Goal: Information Seeking & Learning: Learn about a topic

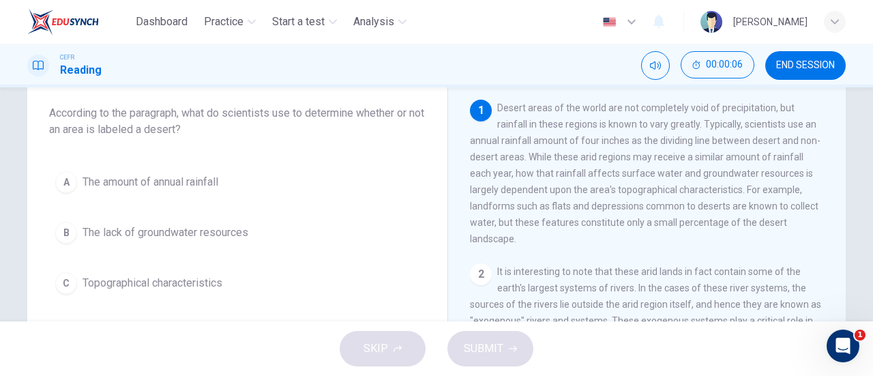
scroll to position [74, 0]
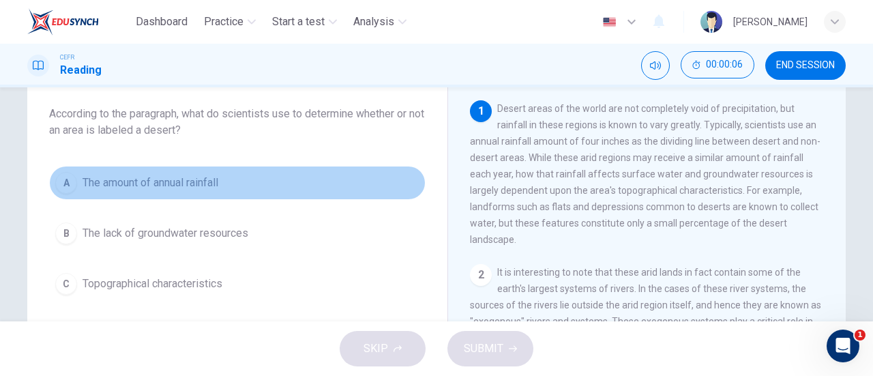
click at [225, 179] on button "A The amount of annual rainfall" at bounding box center [237, 183] width 377 height 34
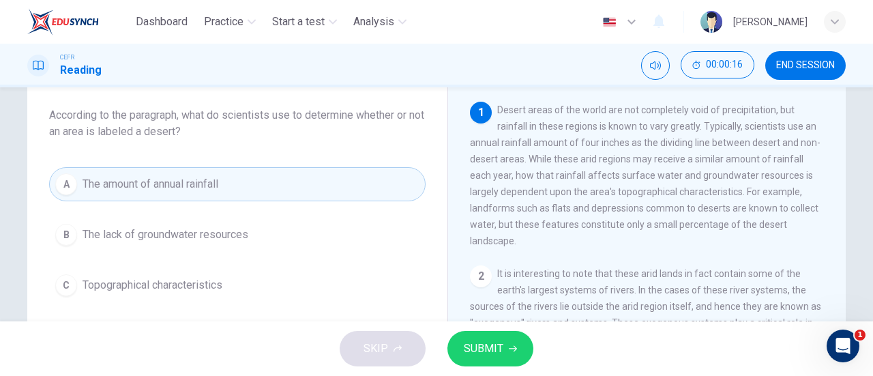
scroll to position [74, 0]
click at [505, 339] on button "SUBMIT" at bounding box center [491, 348] width 86 height 35
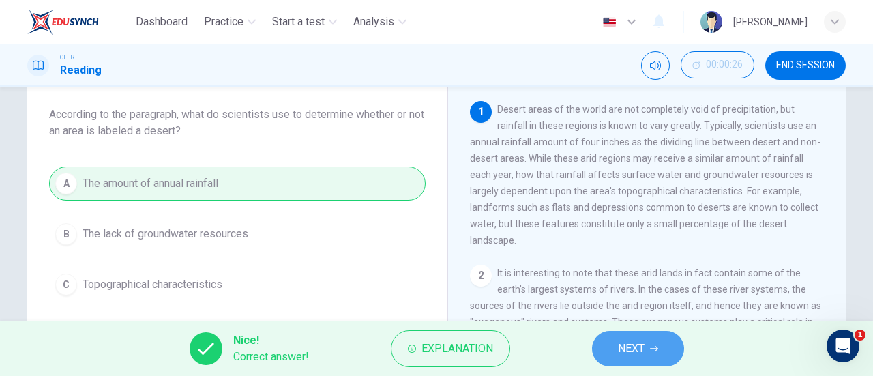
click at [612, 349] on button "NEXT" at bounding box center [638, 348] width 92 height 35
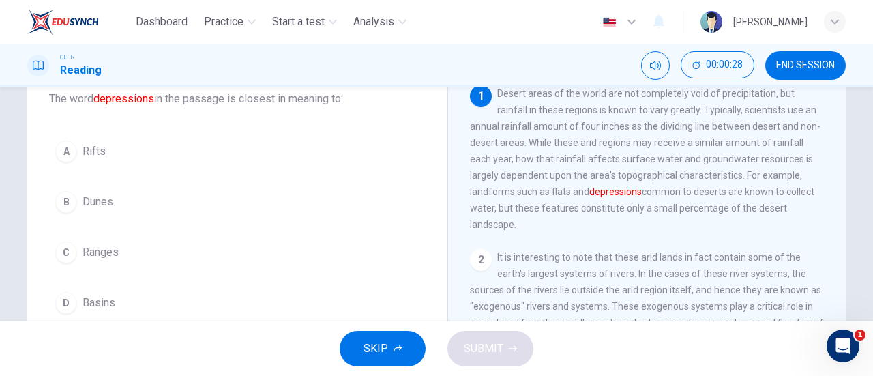
scroll to position [87, 0]
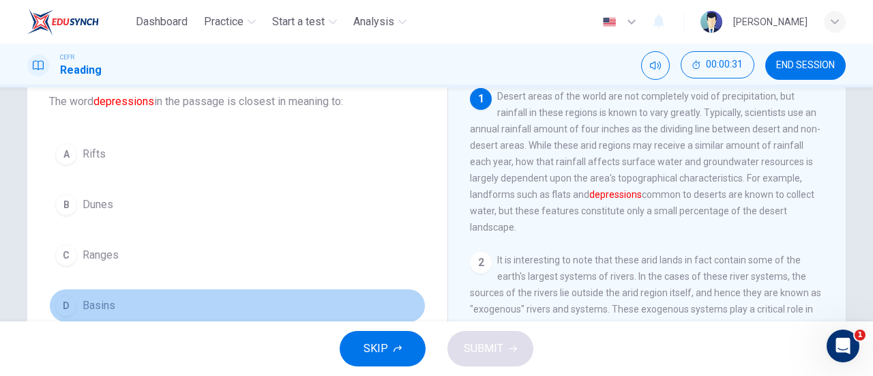
click at [95, 293] on button "D Basins" at bounding box center [237, 306] width 377 height 34
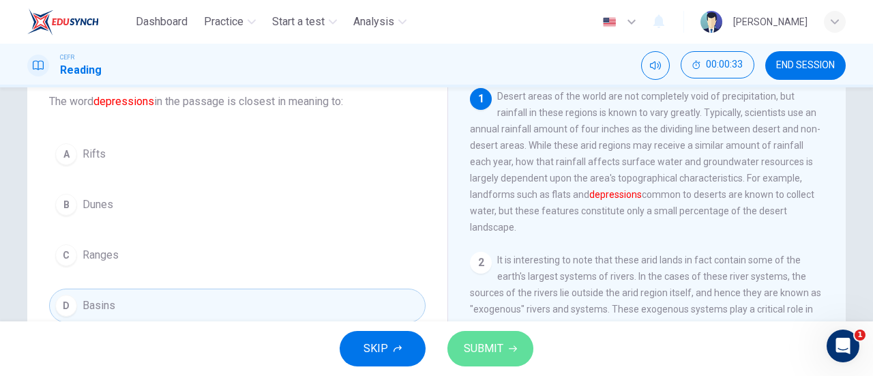
click at [519, 357] on button "SUBMIT" at bounding box center [491, 348] width 86 height 35
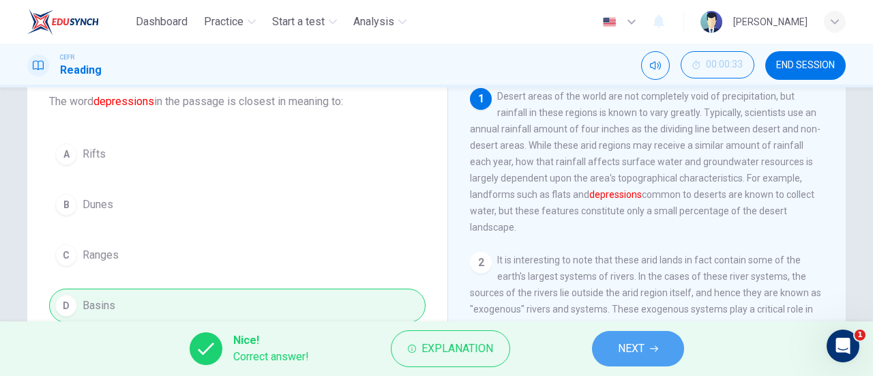
click at [661, 366] on button "NEXT" at bounding box center [638, 348] width 92 height 35
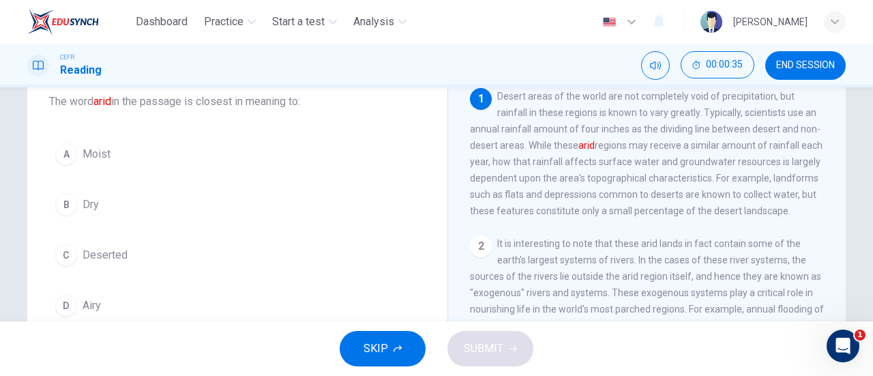
scroll to position [82, 0]
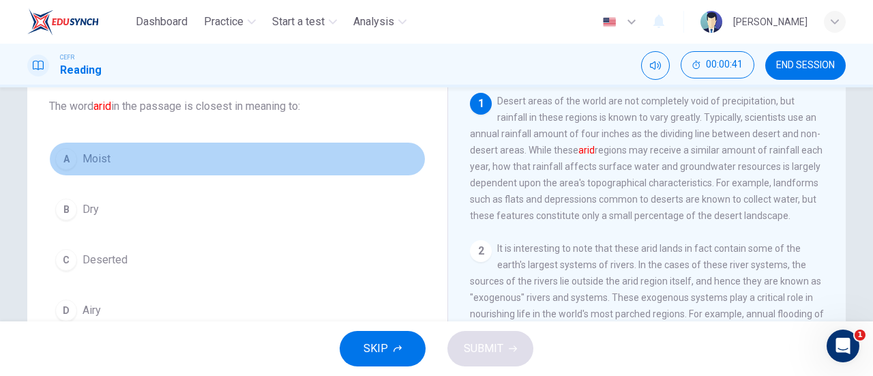
click at [102, 160] on span "Moist" at bounding box center [97, 159] width 28 height 16
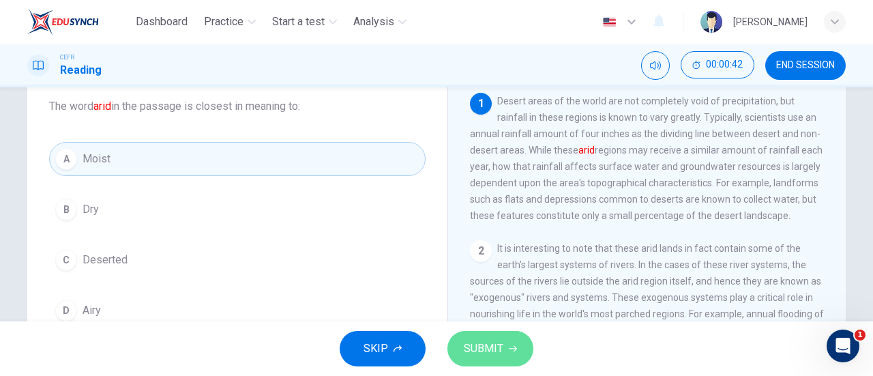
click at [482, 343] on span "SUBMIT" at bounding box center [484, 348] width 40 height 19
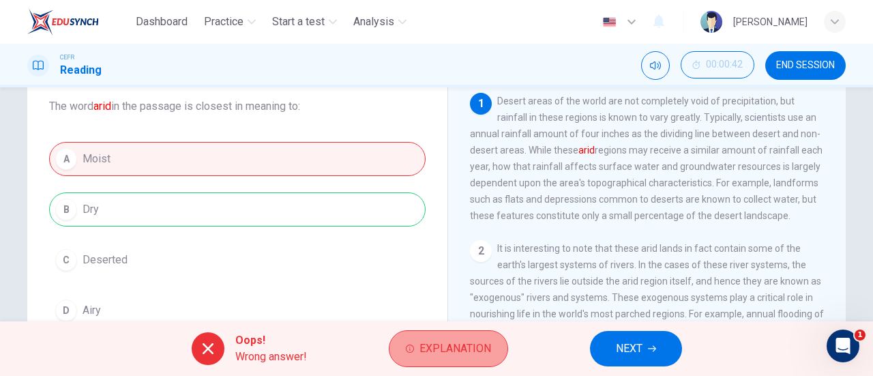
click at [457, 347] on span "Explanation" at bounding box center [456, 348] width 72 height 19
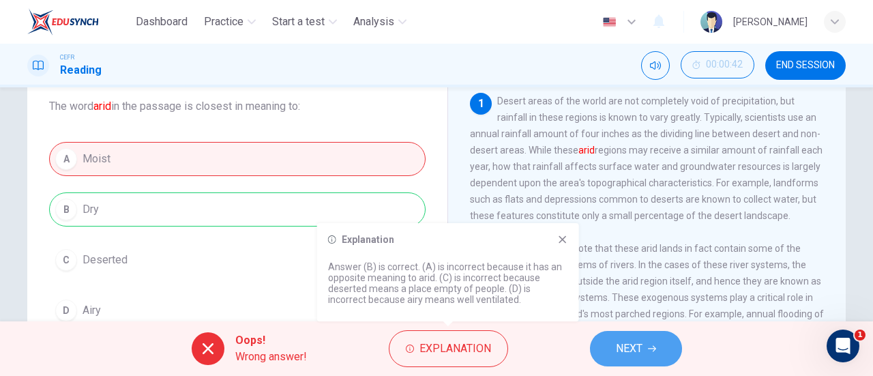
click at [613, 341] on button "NEXT" at bounding box center [636, 348] width 92 height 35
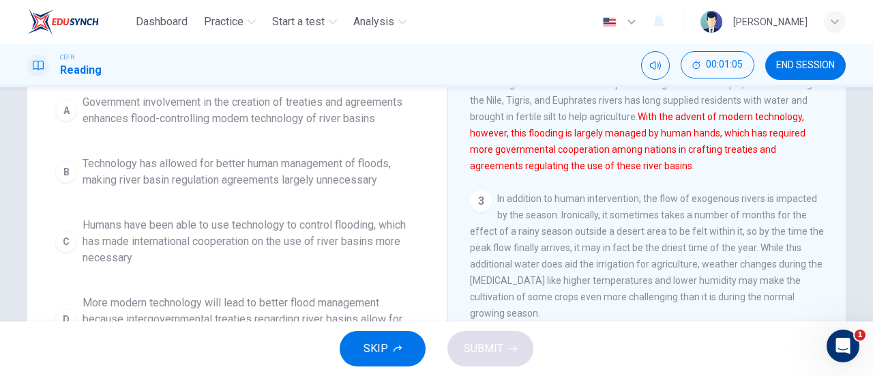
scroll to position [168, 0]
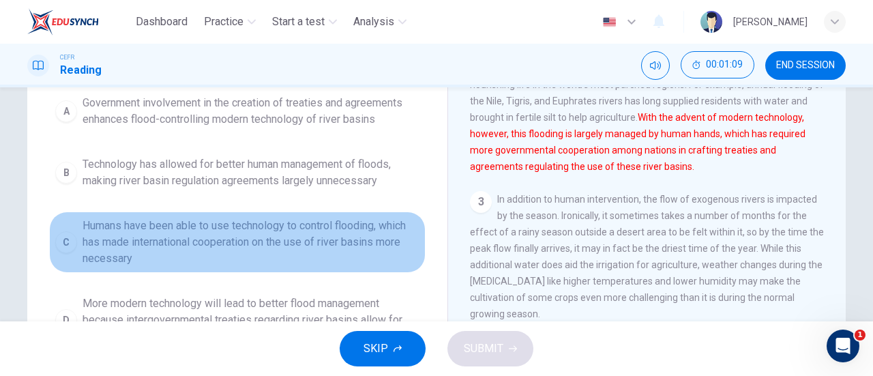
click at [319, 238] on span "Humans have been able to use technology to control flooding, which has made int…" at bounding box center [251, 242] width 337 height 49
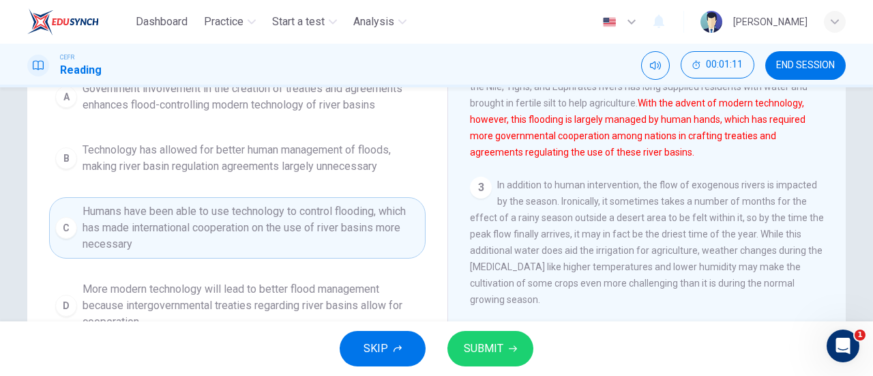
scroll to position [183, 0]
click at [502, 332] on button "SUBMIT" at bounding box center [491, 348] width 86 height 35
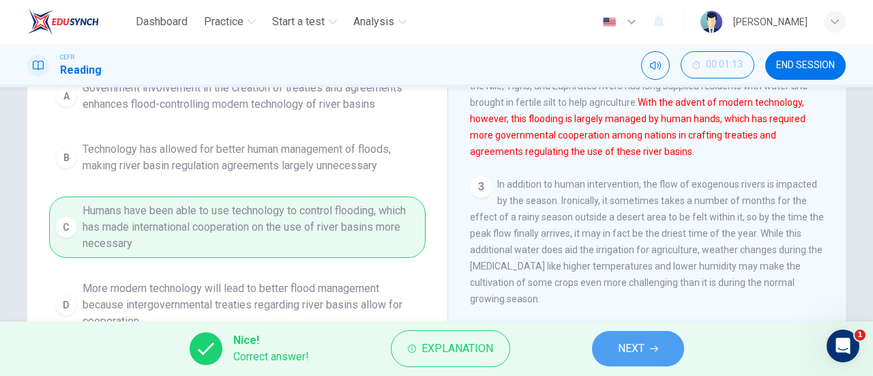
click at [624, 347] on span "NEXT" at bounding box center [631, 348] width 27 height 19
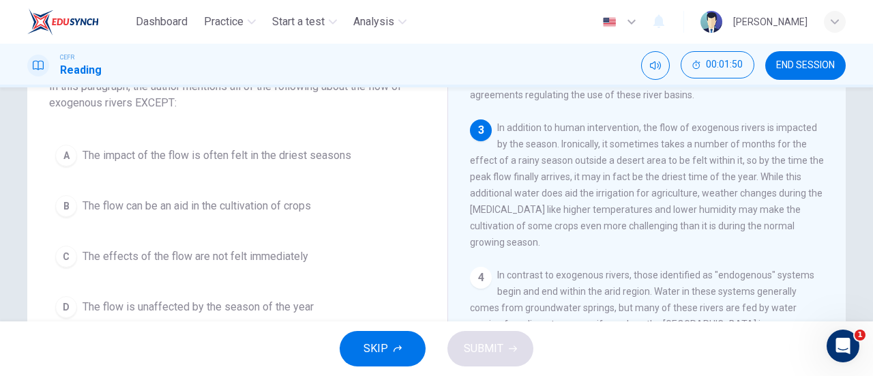
scroll to position [102, 0]
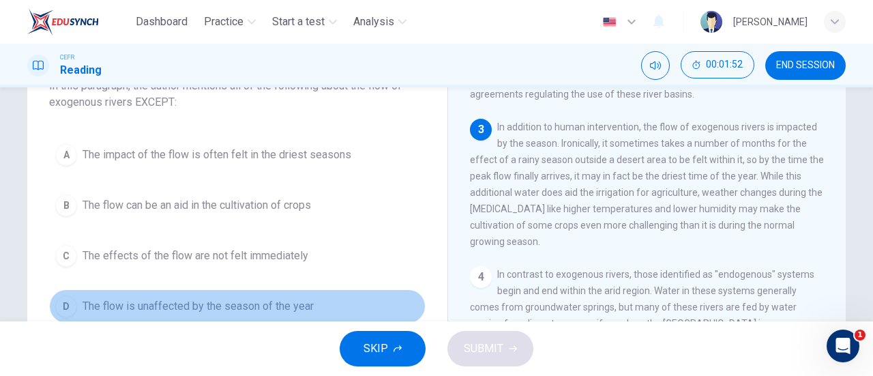
click at [300, 294] on button "D The flow is unaffected by the season of the year" at bounding box center [237, 306] width 377 height 34
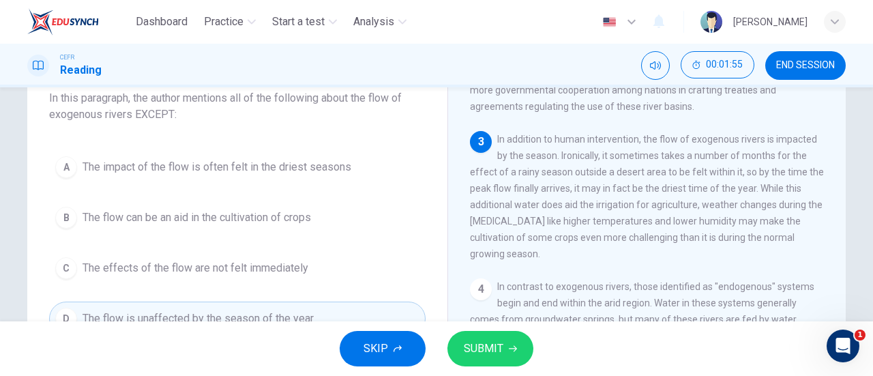
scroll to position [93, 0]
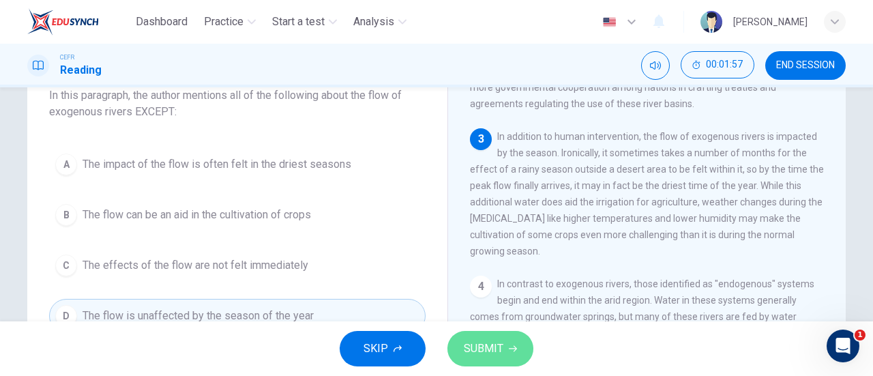
click at [494, 351] on span "SUBMIT" at bounding box center [484, 348] width 40 height 19
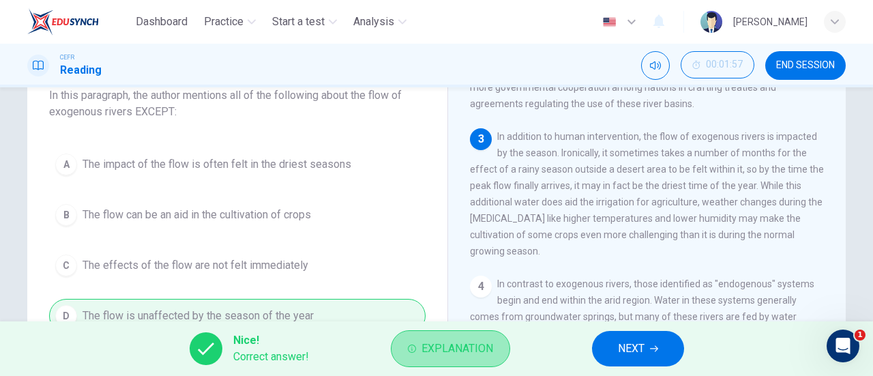
click at [487, 337] on button "Explanation" at bounding box center [450, 348] width 119 height 37
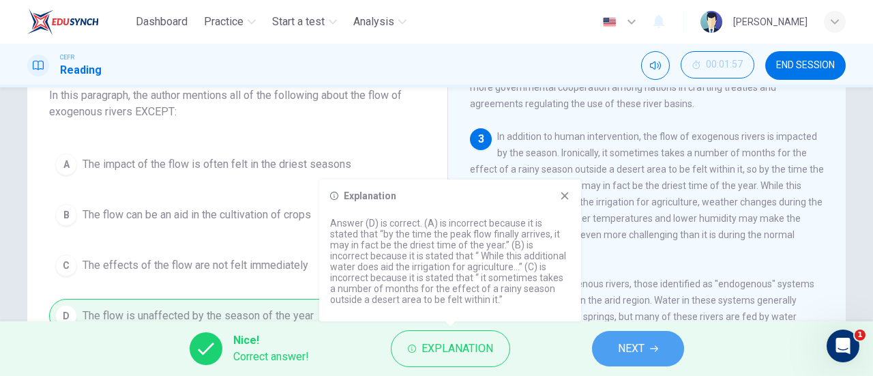
click at [602, 353] on button "NEXT" at bounding box center [638, 348] width 92 height 35
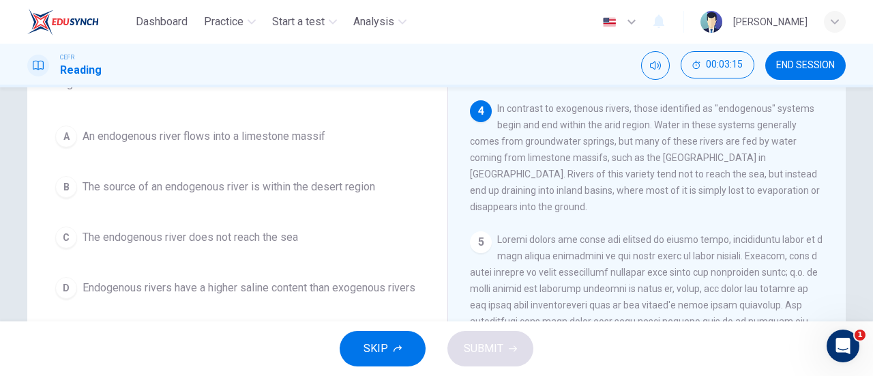
scroll to position [123, 0]
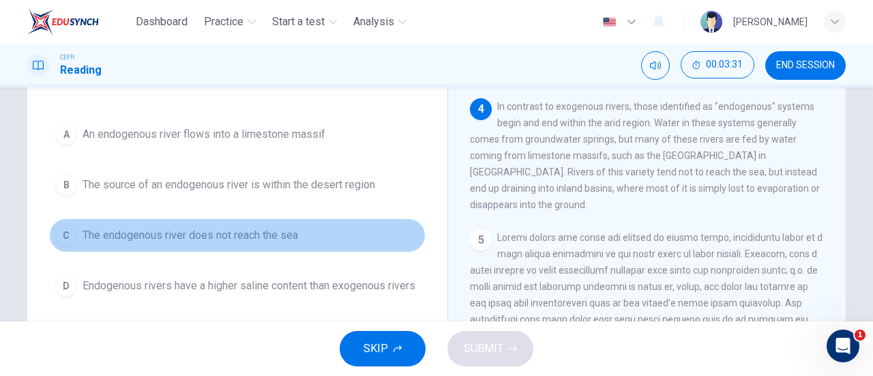
click at [266, 225] on button "C The endogenous river does not reach the sea" at bounding box center [237, 235] width 377 height 34
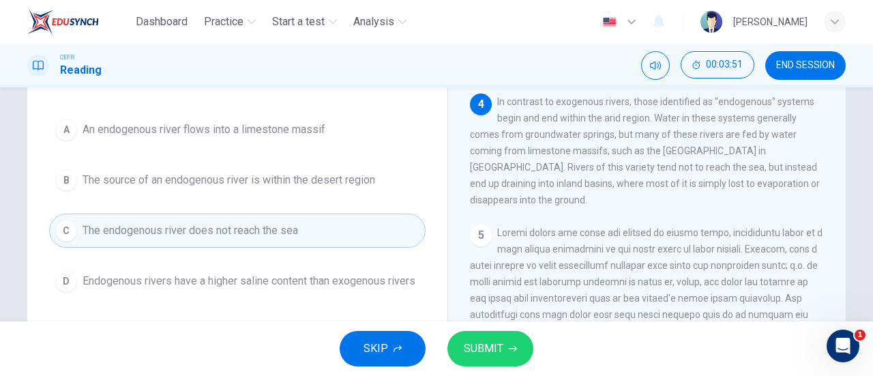
scroll to position [127, 0]
click at [489, 347] on span "SUBMIT" at bounding box center [484, 348] width 40 height 19
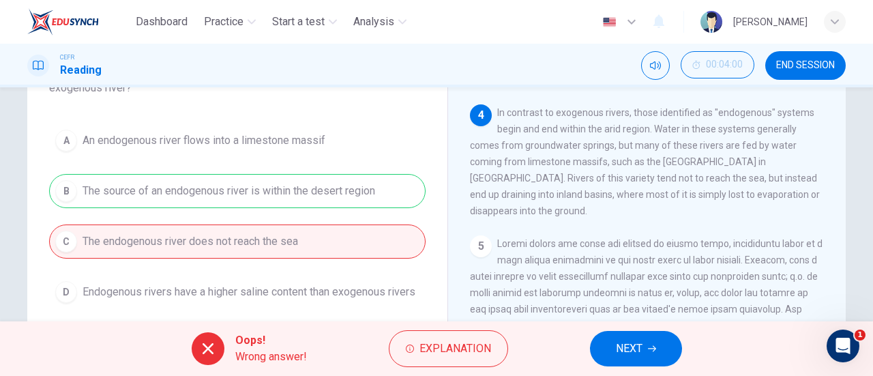
scroll to position [118, 0]
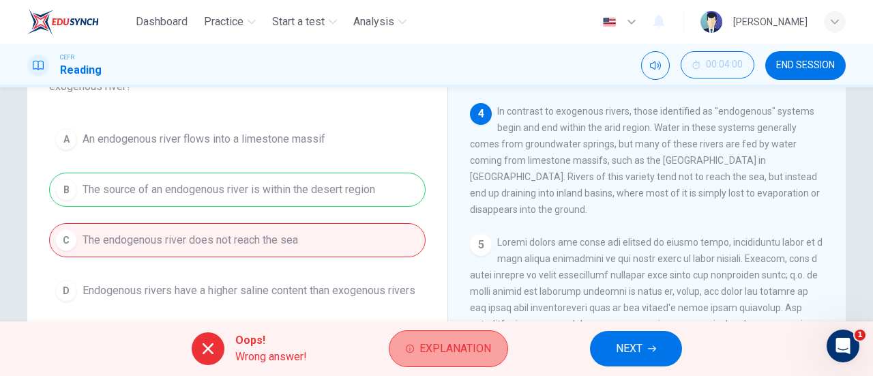
click at [457, 346] on span "Explanation" at bounding box center [456, 348] width 72 height 19
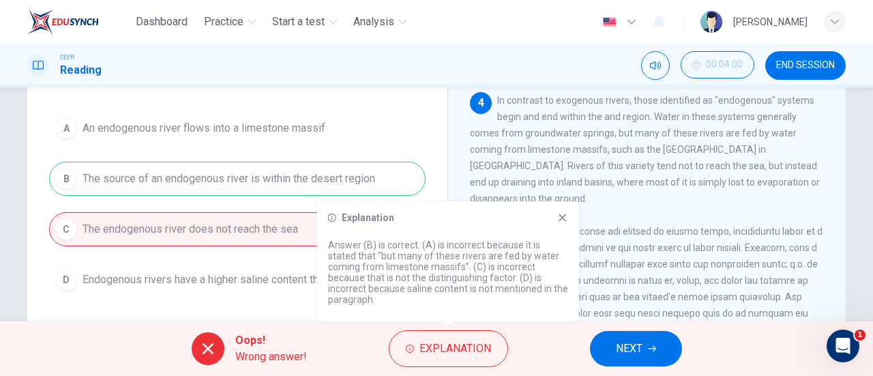
scroll to position [130, 0]
click at [601, 345] on button "NEXT" at bounding box center [636, 348] width 92 height 35
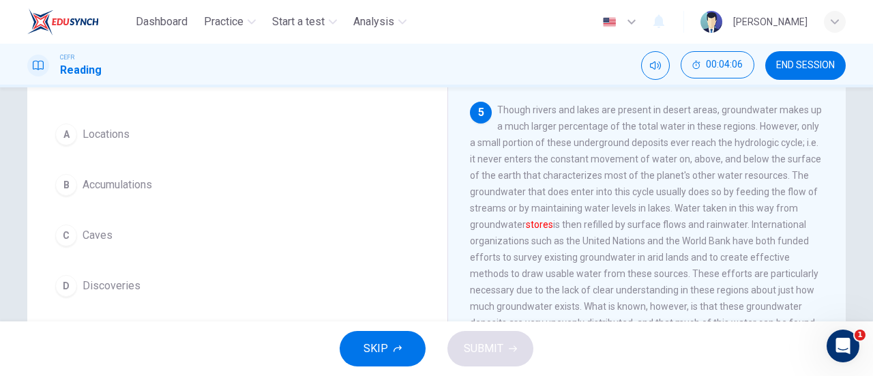
scroll to position [106, 0]
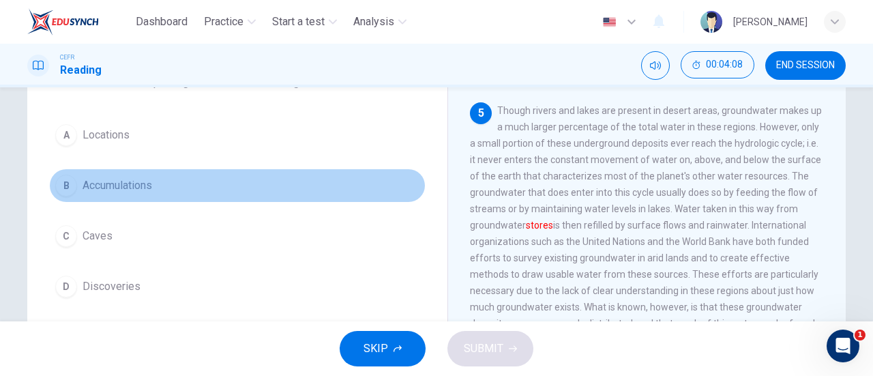
click at [156, 185] on button "B Accumulations" at bounding box center [237, 186] width 377 height 34
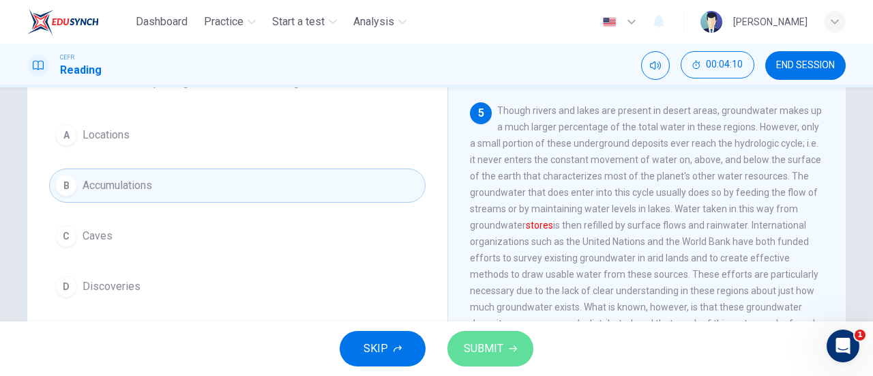
click at [498, 334] on button "SUBMIT" at bounding box center [491, 348] width 86 height 35
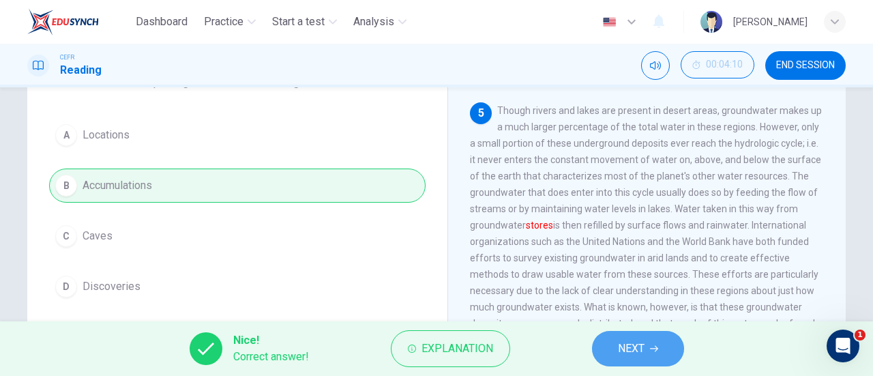
click at [606, 338] on button "NEXT" at bounding box center [638, 348] width 92 height 35
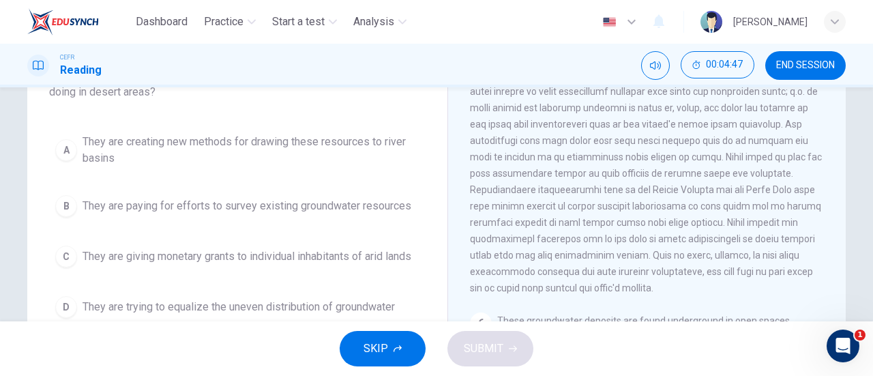
scroll to position [110, 0]
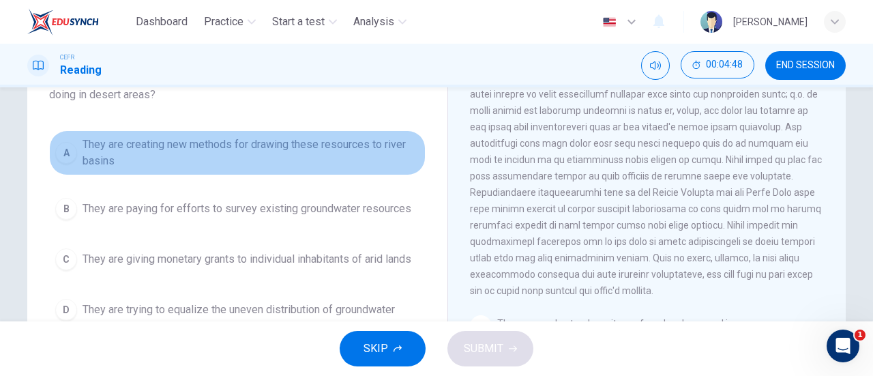
click at [343, 158] on span "They are creating new methods for drawing these resources to river basins" at bounding box center [251, 152] width 337 height 33
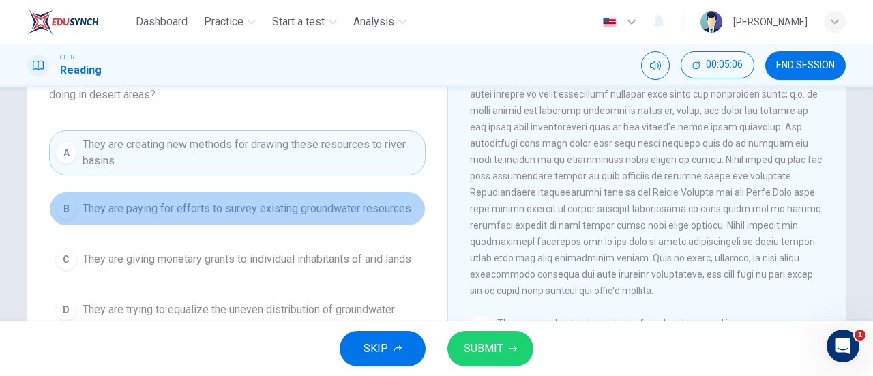
click at [346, 210] on span "They are paying for efforts to survey existing groundwater resources" at bounding box center [247, 209] width 329 height 16
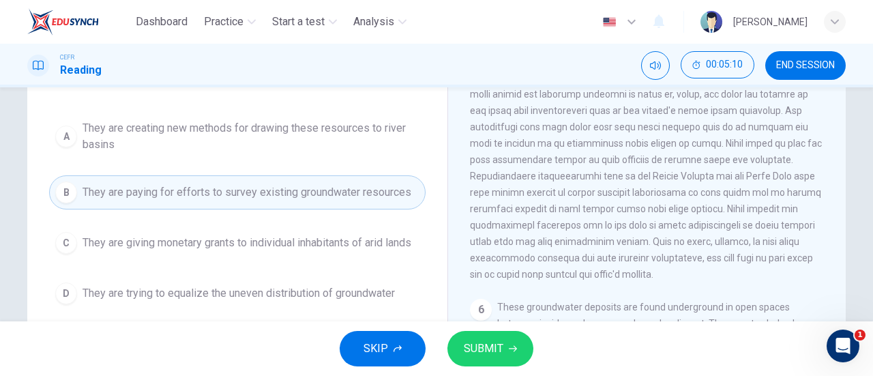
scroll to position [130, 0]
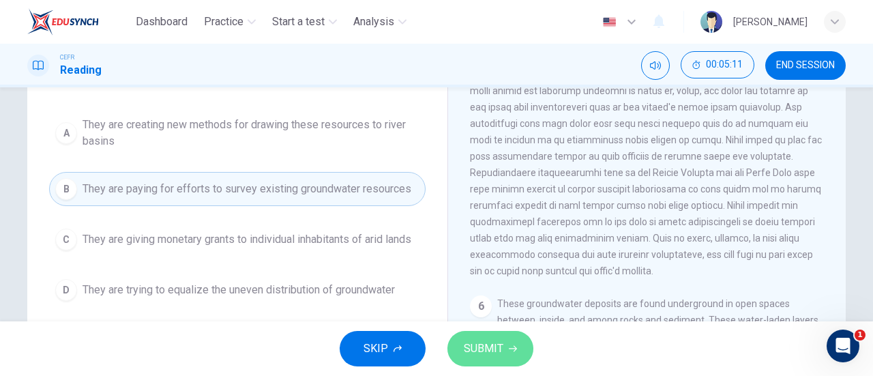
click at [498, 346] on span "SUBMIT" at bounding box center [484, 348] width 40 height 19
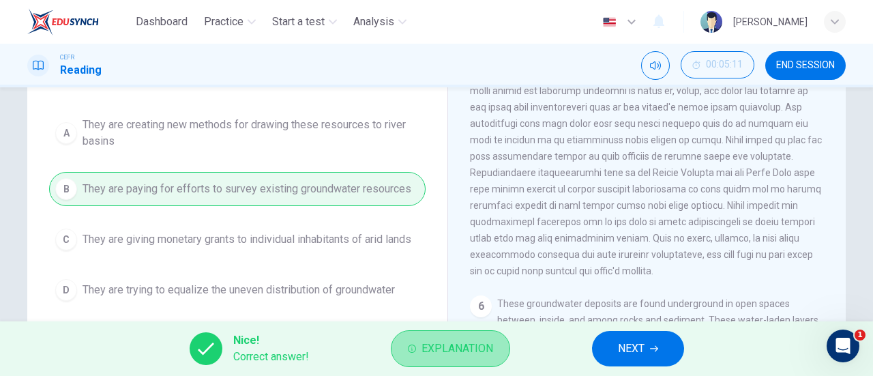
click at [498, 347] on button "Explanation" at bounding box center [450, 348] width 119 height 37
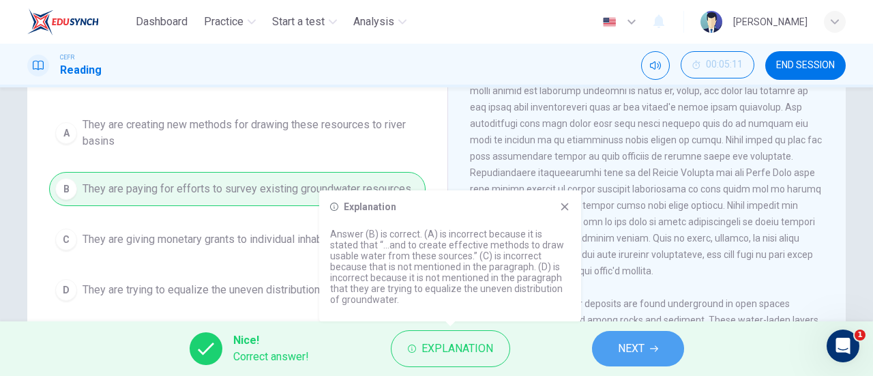
click at [630, 341] on span "NEXT" at bounding box center [631, 348] width 27 height 19
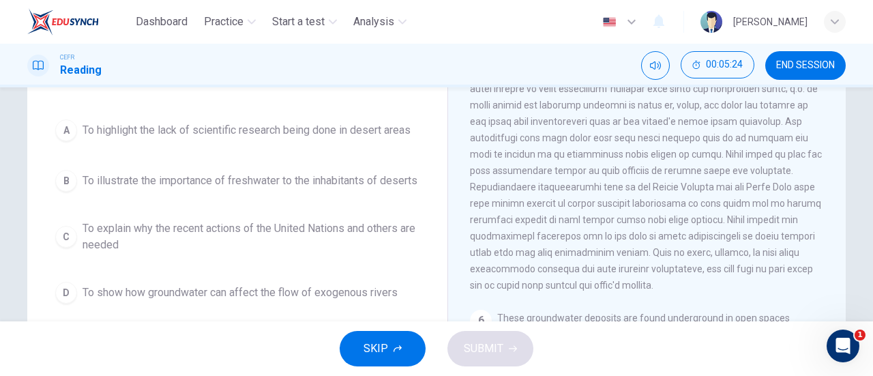
scroll to position [134, 0]
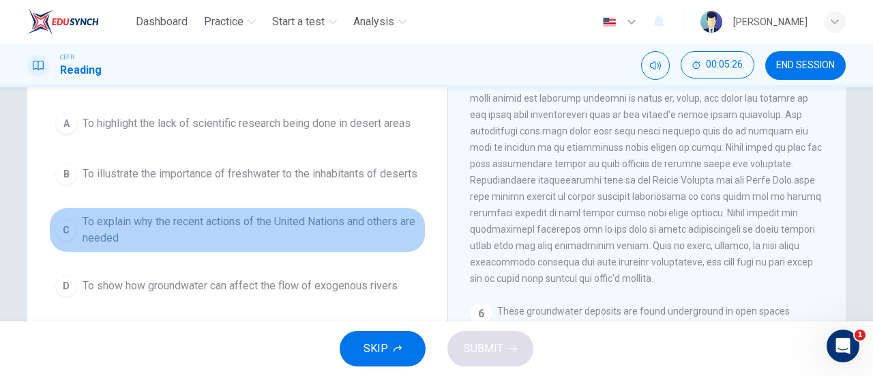
click at [381, 230] on span "To explain why the recent actions of the United Nations and others are needed" at bounding box center [251, 230] width 337 height 33
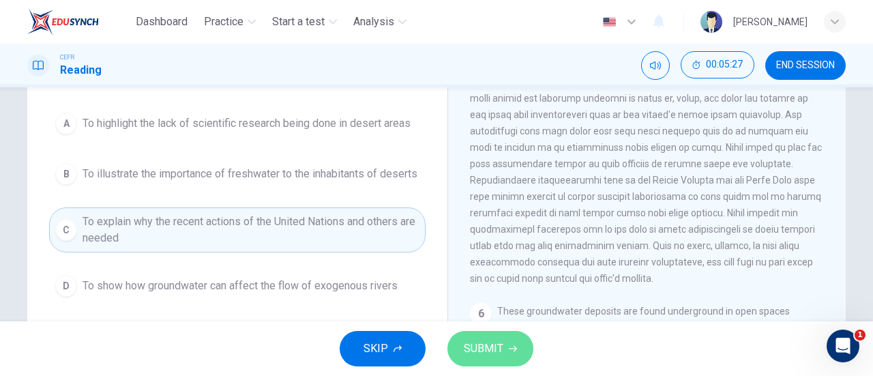
click at [489, 343] on span "SUBMIT" at bounding box center [484, 348] width 40 height 19
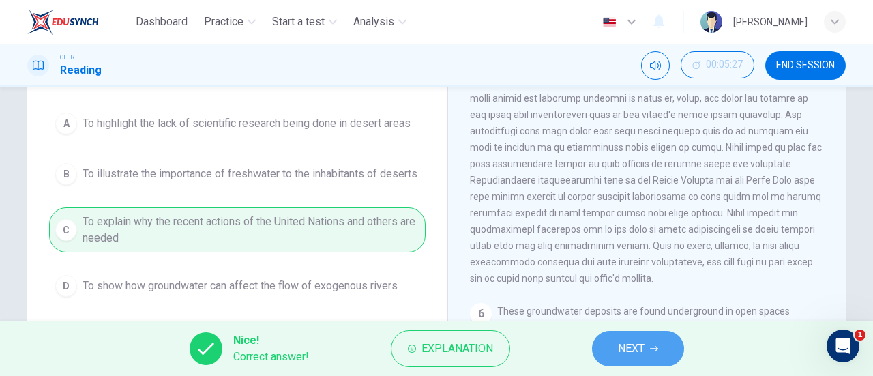
click at [630, 341] on span "NEXT" at bounding box center [631, 348] width 27 height 19
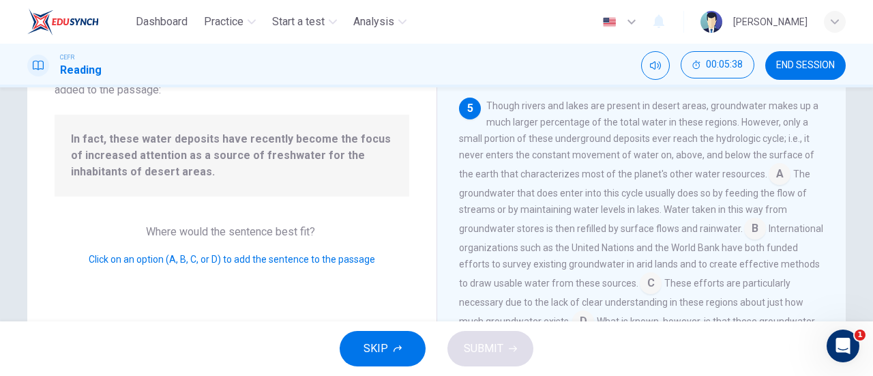
scroll to position [113, 0]
click at [745, 239] on input at bounding box center [756, 229] width 22 height 22
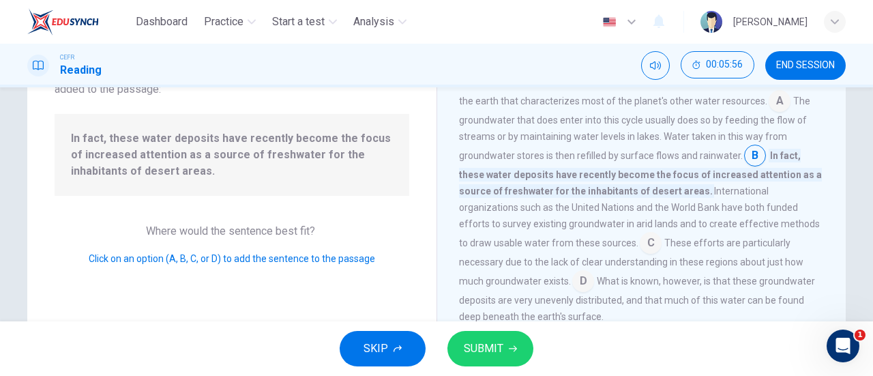
scroll to position [618, 0]
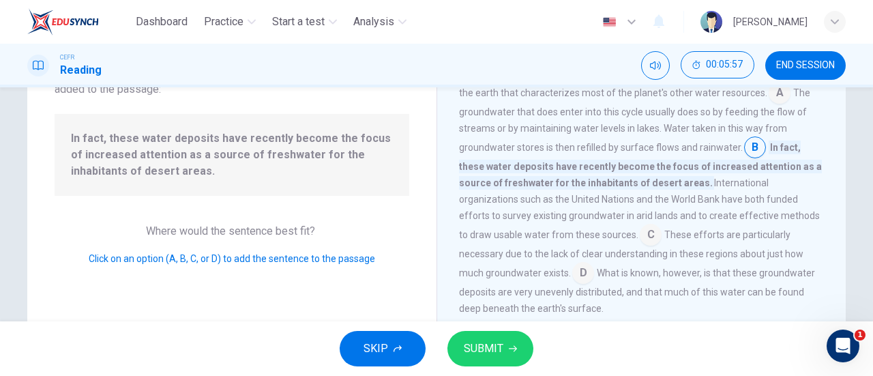
click at [573, 285] on input at bounding box center [584, 274] width 22 height 22
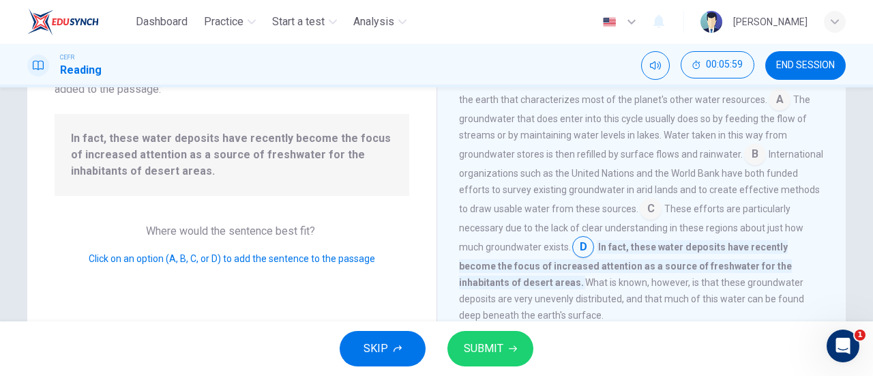
scroll to position [607, 0]
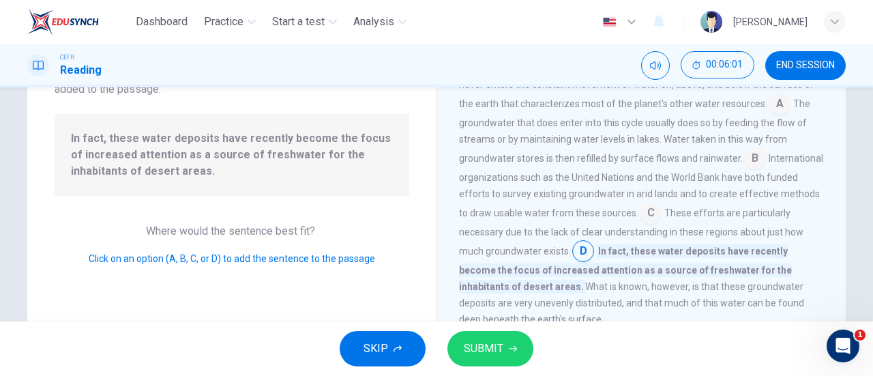
click at [662, 225] on input at bounding box center [651, 214] width 22 height 22
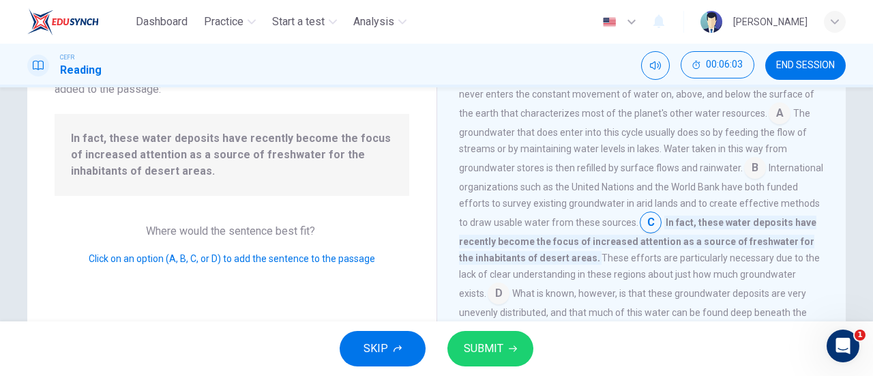
scroll to position [598, 0]
click at [745, 180] on input at bounding box center [756, 169] width 22 height 22
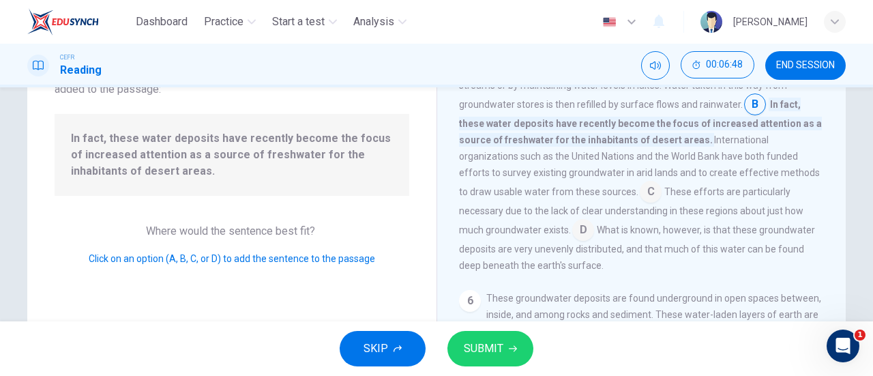
scroll to position [679, 0]
click at [487, 337] on button "SUBMIT" at bounding box center [491, 348] width 86 height 35
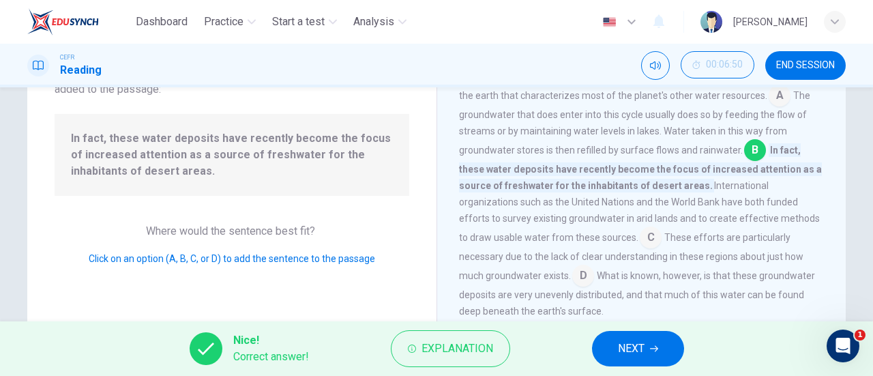
scroll to position [615, 0]
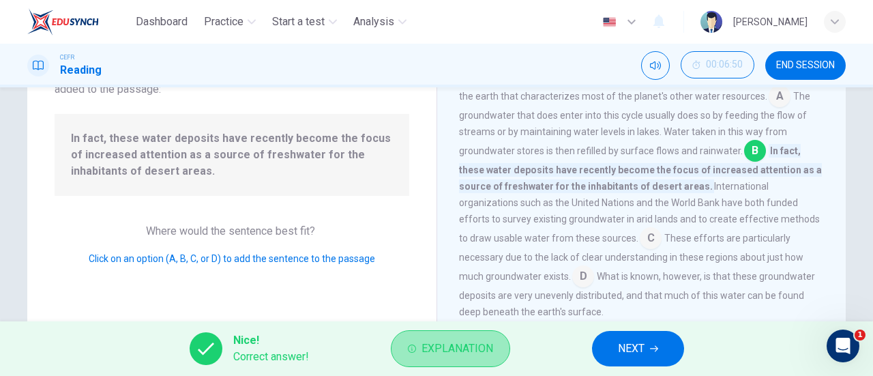
click at [469, 355] on span "Explanation" at bounding box center [458, 348] width 72 height 19
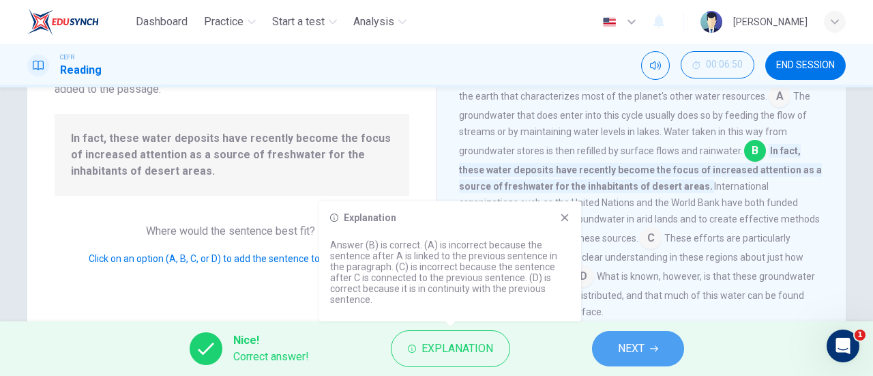
click at [646, 341] on button "NEXT" at bounding box center [638, 348] width 92 height 35
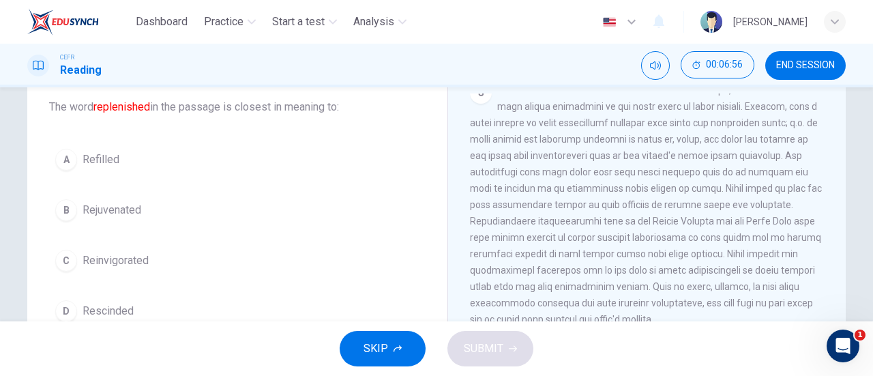
scroll to position [71, 0]
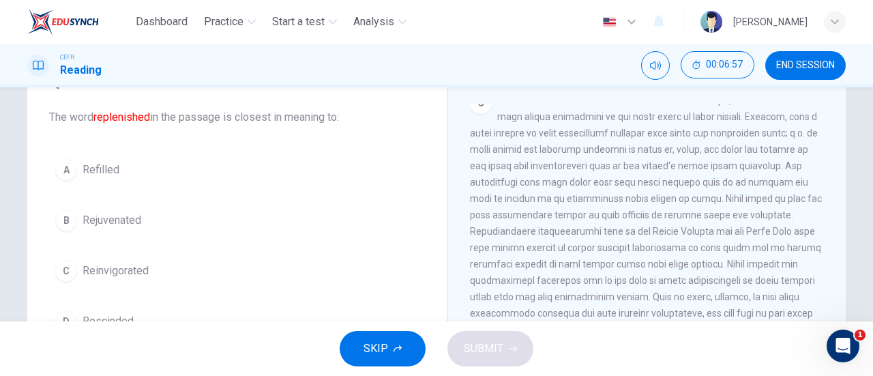
click at [133, 240] on div "A Refilled B Rejuvenated C Reinvigorated D Rescinded" at bounding box center [237, 246] width 377 height 186
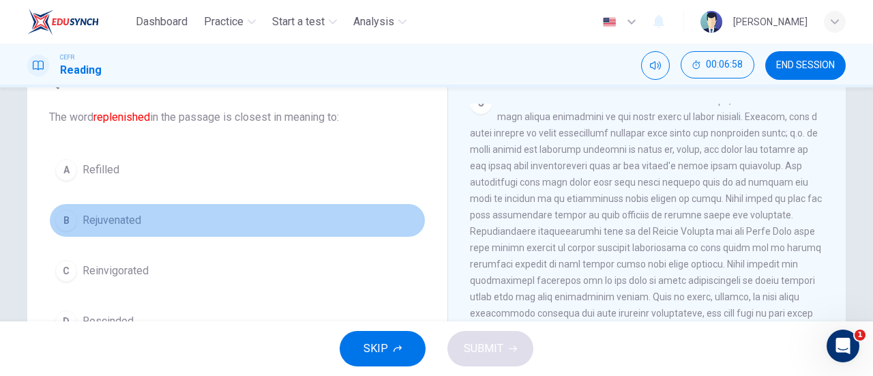
click at [105, 209] on button "B Rejuvenated" at bounding box center [237, 220] width 377 height 34
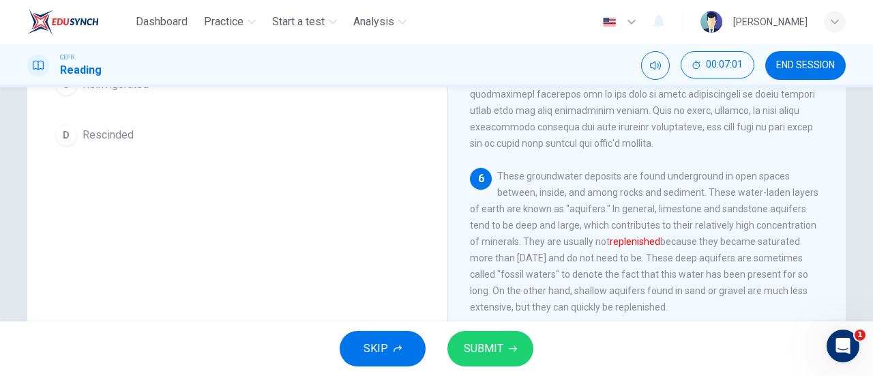
scroll to position [258, 0]
click at [487, 346] on span "SUBMIT" at bounding box center [484, 348] width 40 height 19
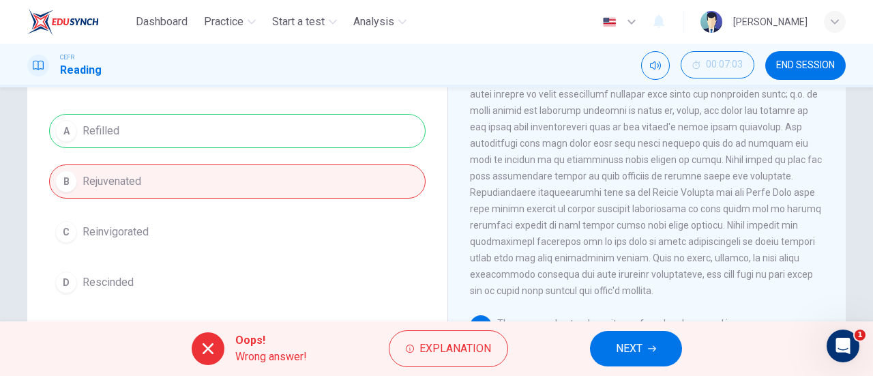
scroll to position [109, 0]
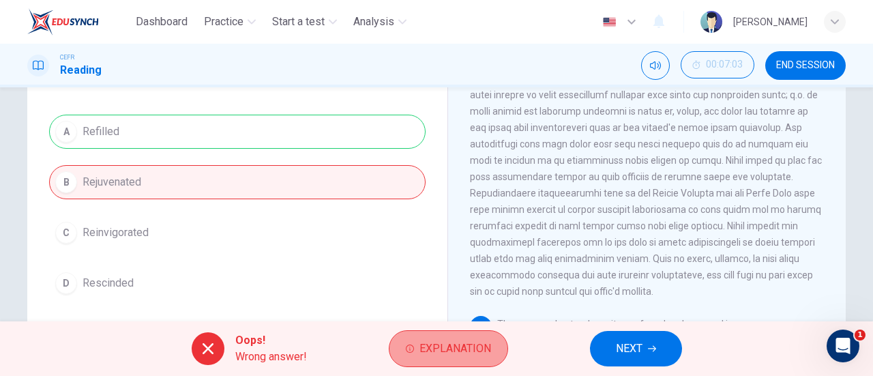
click at [433, 361] on button "Explanation" at bounding box center [448, 348] width 119 height 37
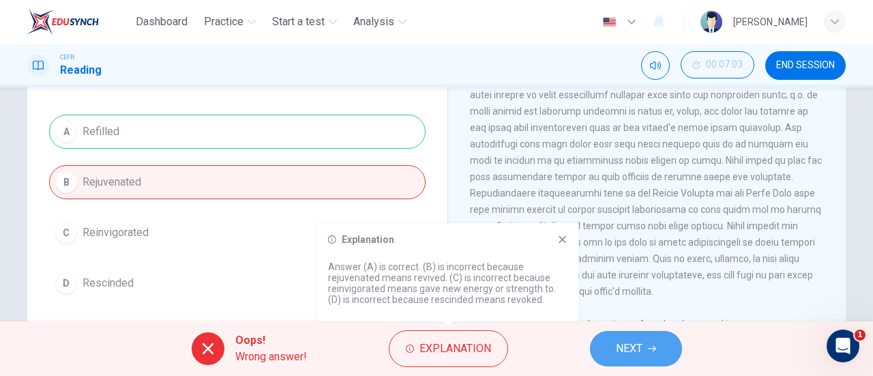
click at [598, 349] on button "NEXT" at bounding box center [636, 348] width 92 height 35
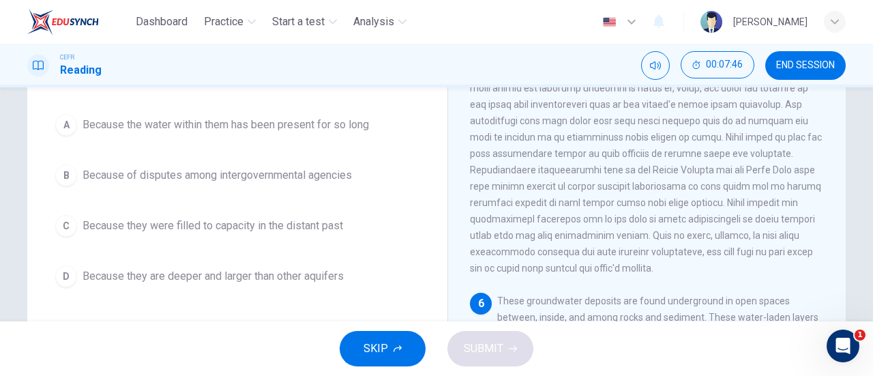
scroll to position [132, 0]
click at [298, 106] on div "Question 12 According to the paragraph, why are limestone and sandstone aquifer…" at bounding box center [237, 152] width 399 height 311
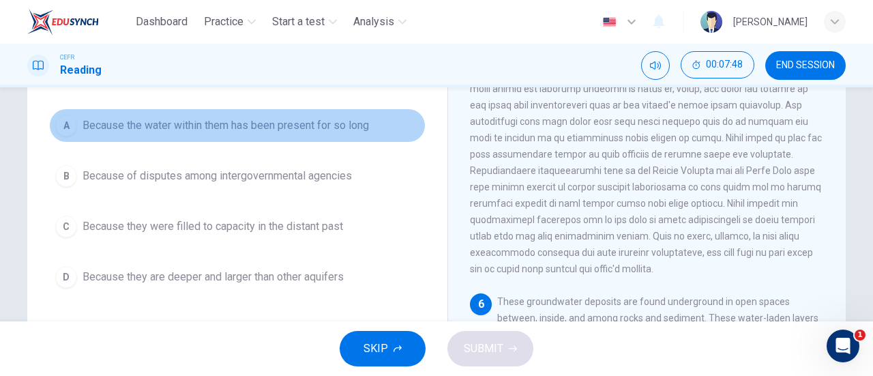
click at [295, 117] on span "Because the water within them has been present for so long" at bounding box center [226, 125] width 287 height 16
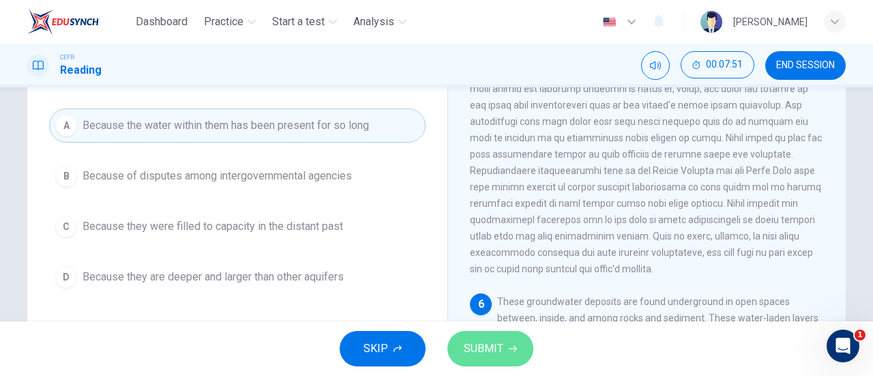
click at [508, 354] on button "SUBMIT" at bounding box center [491, 348] width 86 height 35
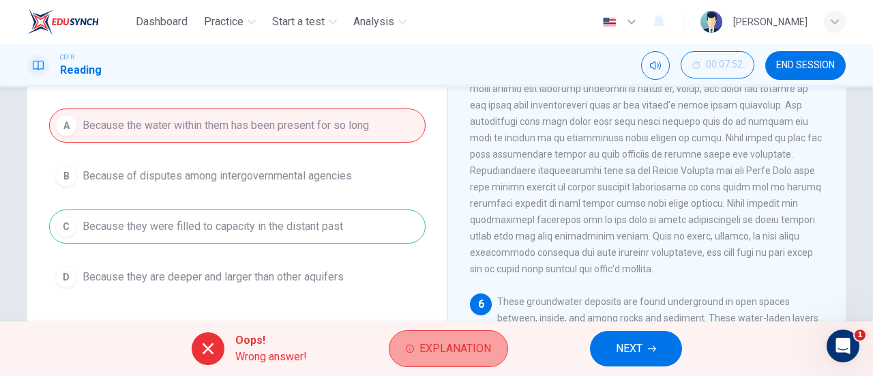
click at [454, 332] on button "Explanation" at bounding box center [448, 348] width 119 height 37
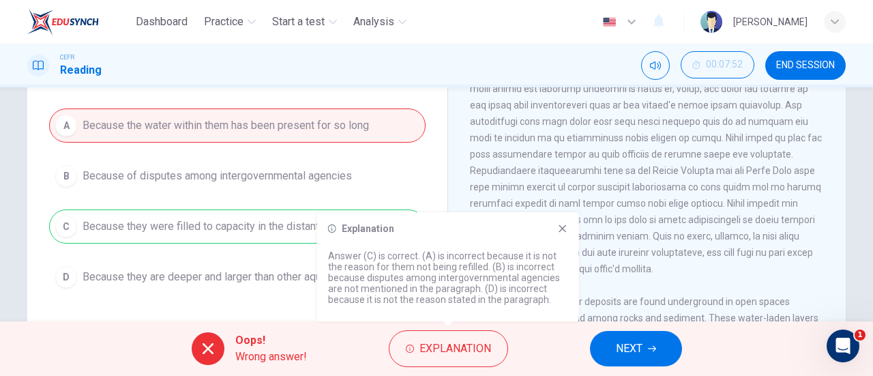
scroll to position [295, 0]
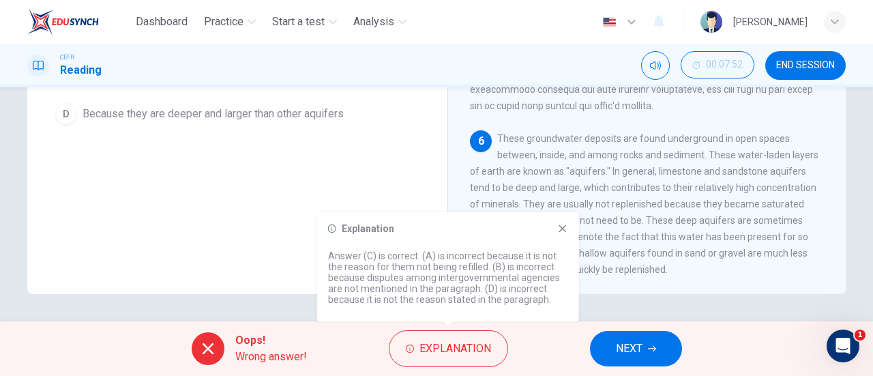
click at [566, 225] on icon at bounding box center [563, 228] width 11 height 11
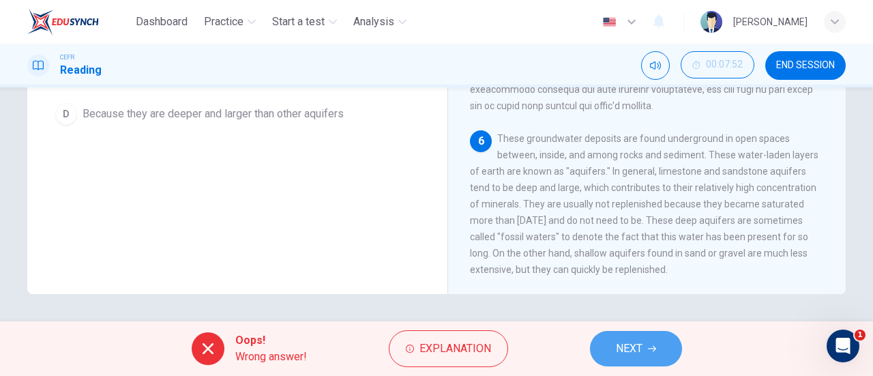
click at [625, 338] on button "NEXT" at bounding box center [636, 348] width 92 height 35
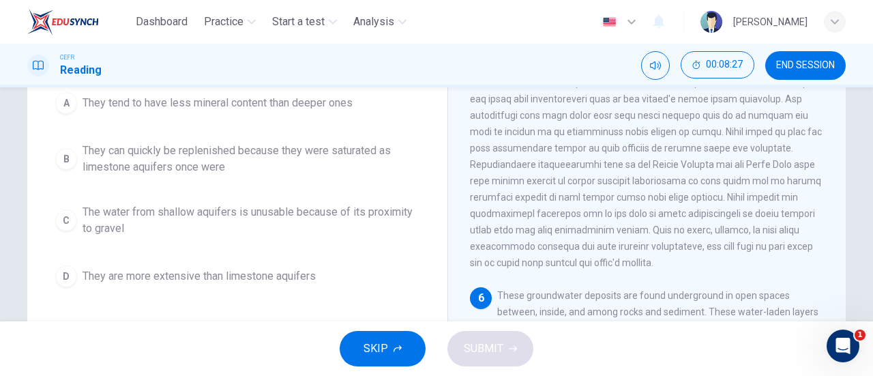
scroll to position [137, 0]
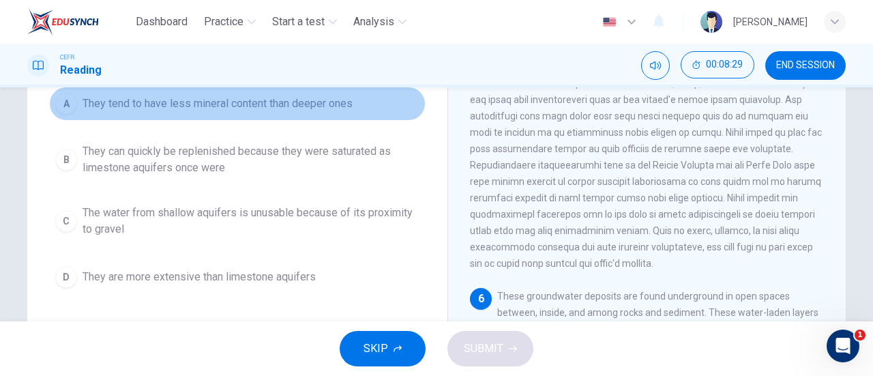
click at [255, 111] on button "A They tend to have less mineral content than deeper ones" at bounding box center [237, 104] width 377 height 34
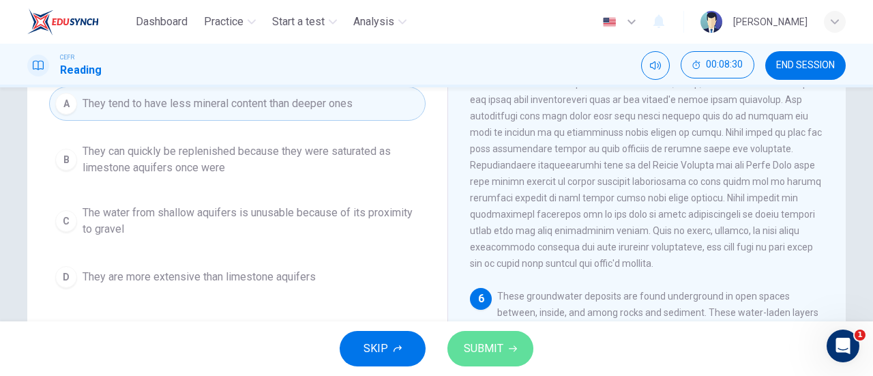
click at [483, 349] on span "SUBMIT" at bounding box center [484, 348] width 40 height 19
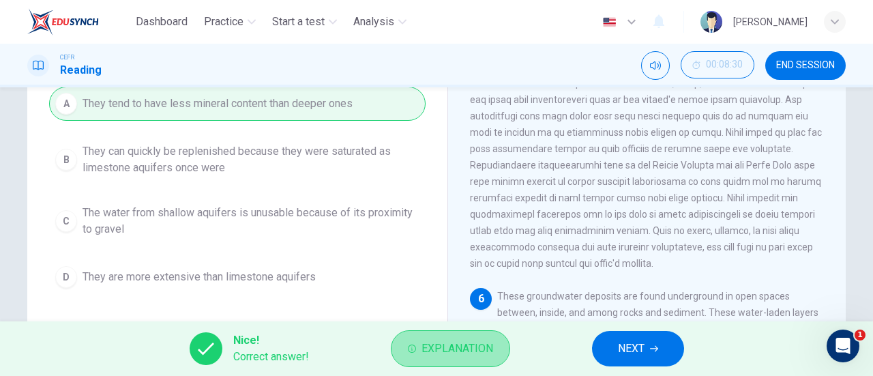
click at [457, 353] on span "Explanation" at bounding box center [458, 348] width 72 height 19
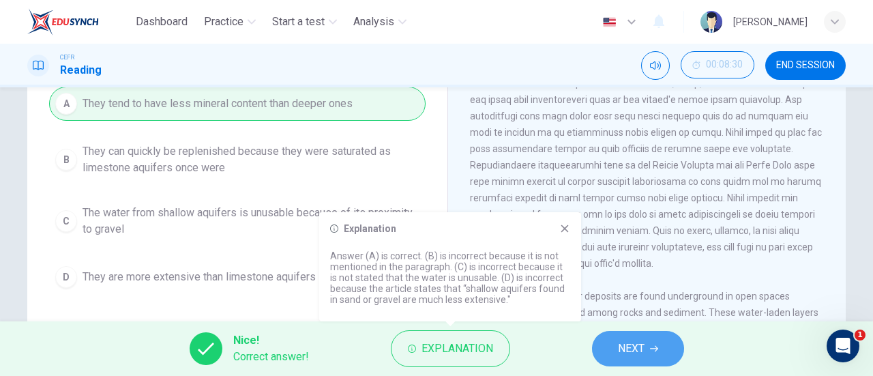
click at [601, 356] on button "NEXT" at bounding box center [638, 348] width 92 height 35
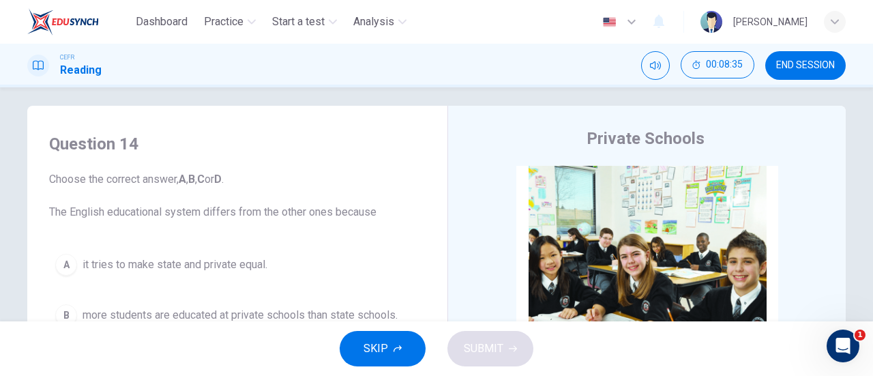
scroll to position [8, 0]
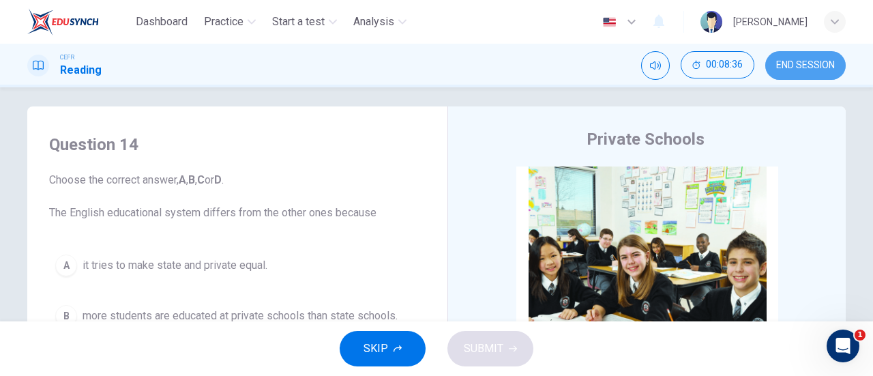
click at [793, 63] on span "END SESSION" at bounding box center [806, 65] width 59 height 11
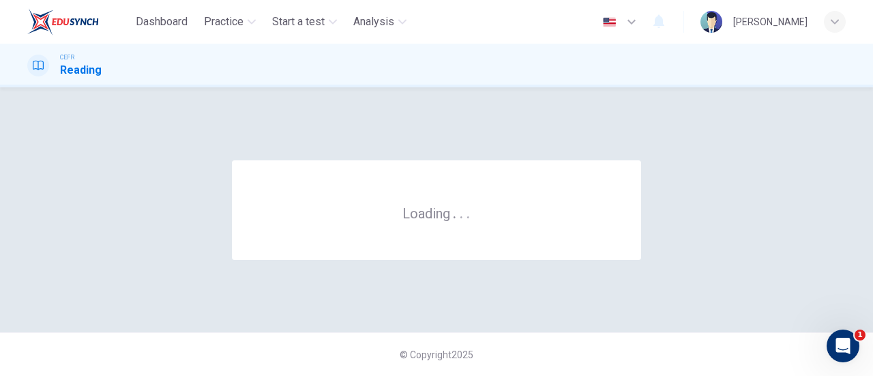
scroll to position [0, 0]
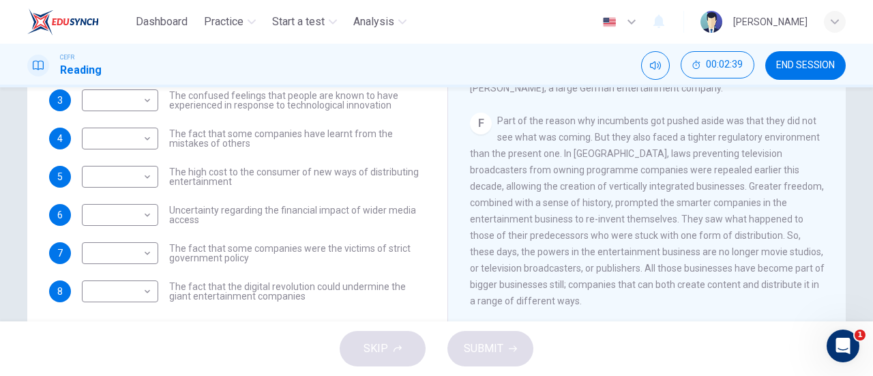
scroll to position [823, 0]
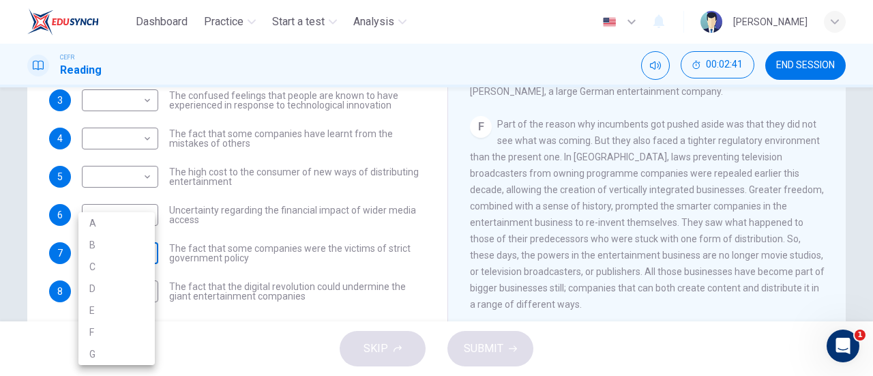
click at [143, 257] on body "Dashboard Practice Start a test Analysis English en ​ NUR IRDINA BINTI NOR AZHA…" at bounding box center [436, 188] width 873 height 376
click at [114, 331] on li "F" at bounding box center [116, 332] width 76 height 22
type input "F"
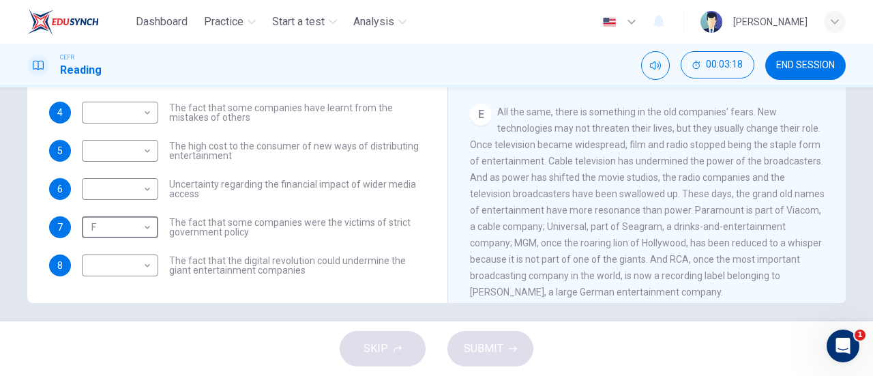
scroll to position [287, 0]
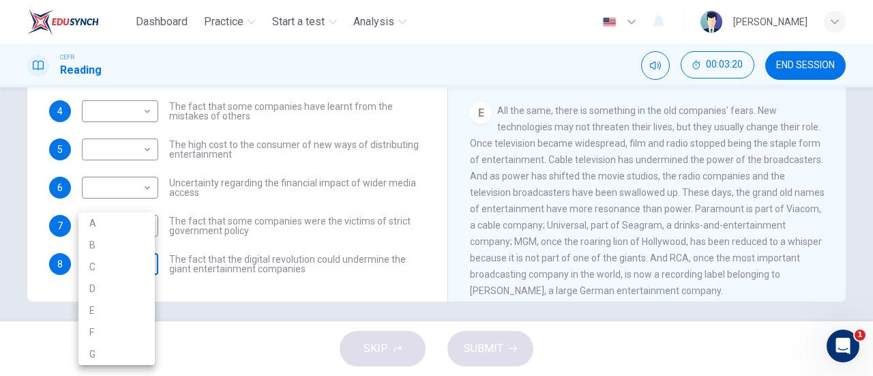
click at [143, 263] on body "Dashboard Practice Start a test Analysis English en ​ NUR IRDINA BINTI NOR AZHA…" at bounding box center [436, 188] width 873 height 376
click at [119, 306] on li "E" at bounding box center [116, 311] width 76 height 22
type input "E"
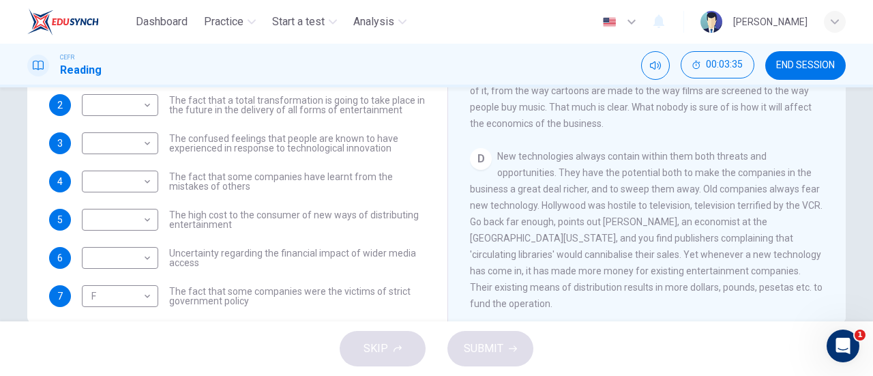
scroll to position [265, 0]
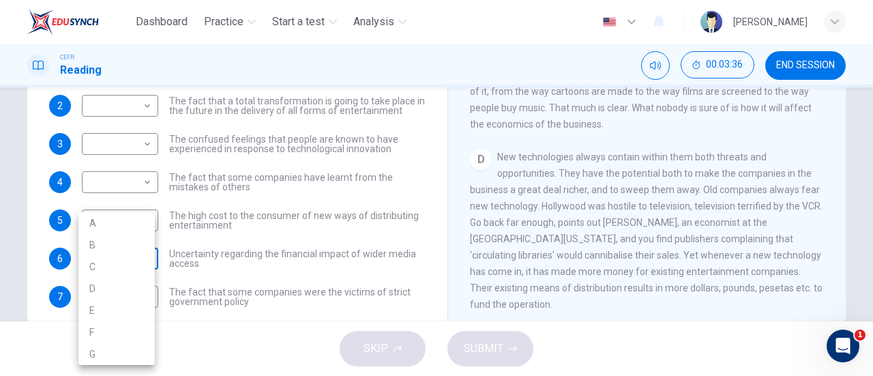
click at [104, 261] on body "Dashboard Practice Start a test Analysis English en ​ NUR IRDINA BINTI NOR AZHA…" at bounding box center [436, 188] width 873 height 376
click at [106, 280] on li "D" at bounding box center [116, 289] width 76 height 22
type input "D"
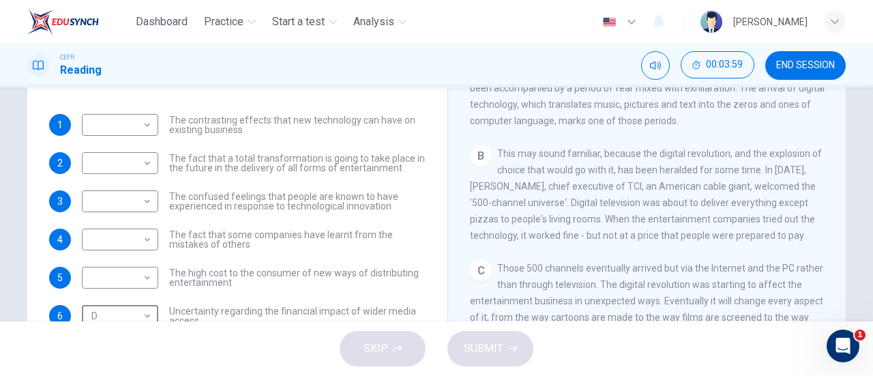
scroll to position [222, 0]
click at [141, 283] on body "Dashboard Practice Start a test Analysis English en ​ NUR IRDINA BINTI NOR AZHA…" at bounding box center [436, 188] width 873 height 376
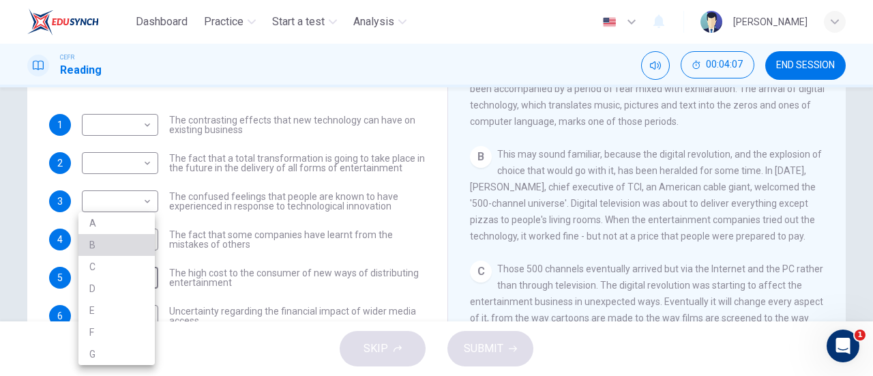
click at [115, 250] on li "B" at bounding box center [116, 245] width 76 height 22
type input "B"
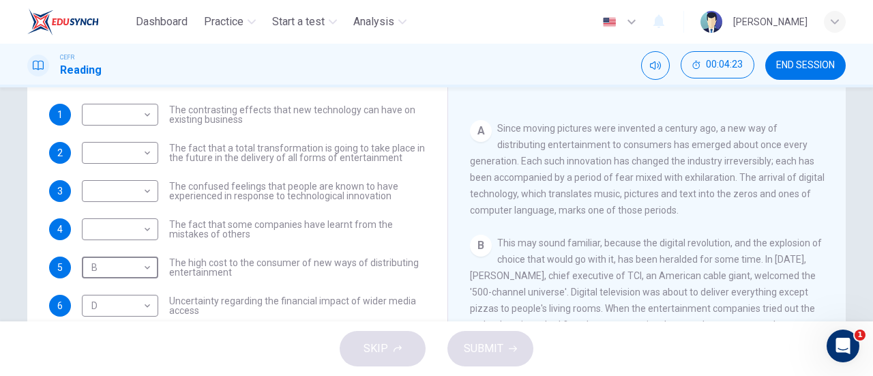
scroll to position [220, 0]
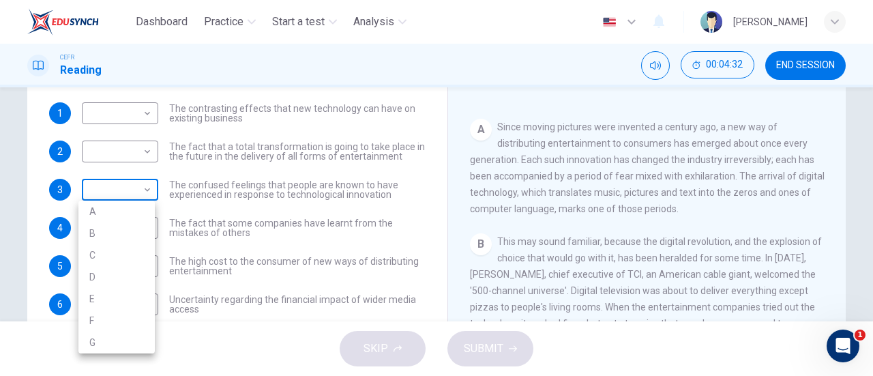
click at [143, 187] on body "Dashboard Practice Start a test Analysis English en ​ NUR IRDINA BINTI NOR AZHA…" at bounding box center [436, 188] width 873 height 376
click at [131, 211] on li "A" at bounding box center [116, 212] width 76 height 22
type input "A"
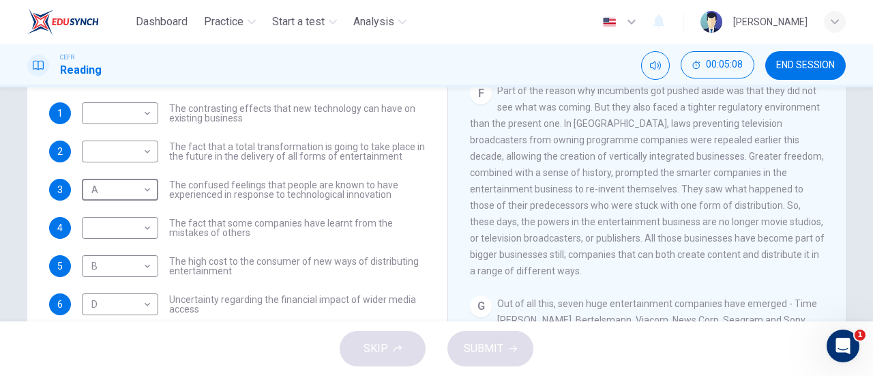
scroll to position [896, 0]
click at [106, 233] on body "Dashboard Practice Start a test Analysis English en ​ NUR IRDINA BINTI NOR AZHA…" at bounding box center [436, 188] width 873 height 376
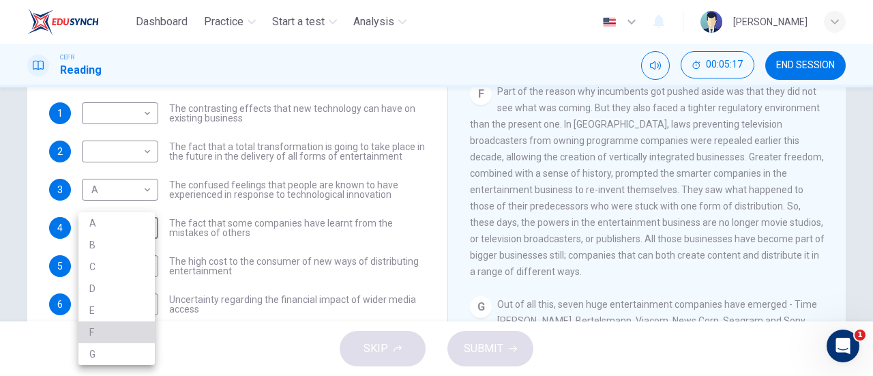
click at [106, 326] on li "F" at bounding box center [116, 332] width 76 height 22
type input "F"
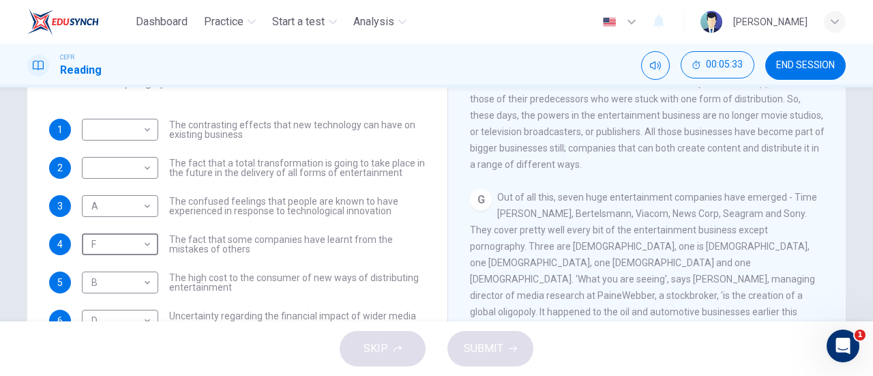
scroll to position [203, 0]
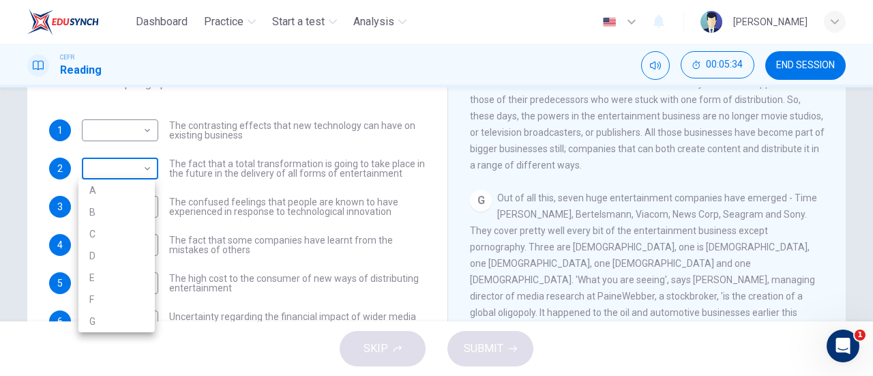
click at [147, 167] on body "Dashboard Practice Start a test Analysis English en ​ NUR IRDINA BINTI NOR AZHA…" at bounding box center [436, 188] width 873 height 376
click at [119, 321] on li "G" at bounding box center [116, 321] width 76 height 22
type input "G"
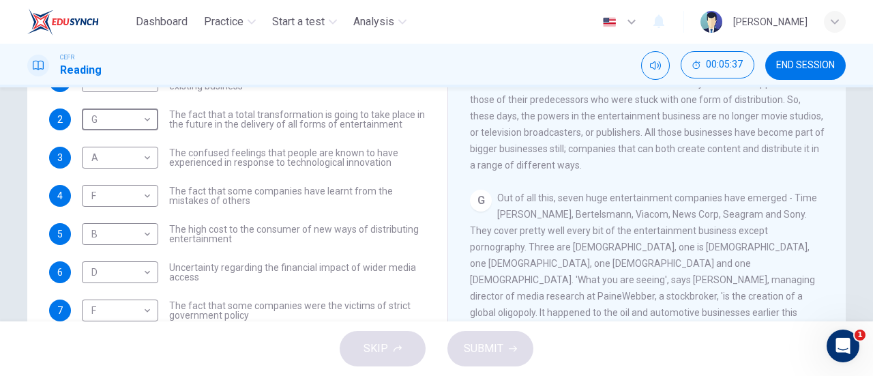
scroll to position [0, 0]
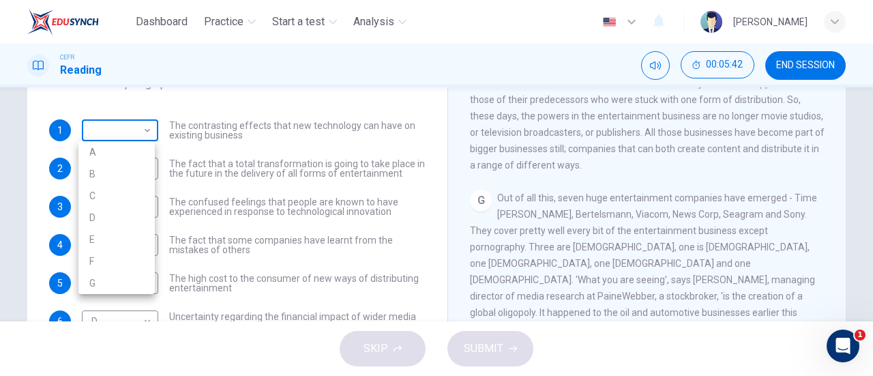
click at [128, 138] on body "Dashboard Practice Start a test Analysis English en ​ NUR IRDINA BINTI NOR AZHA…" at bounding box center [436, 188] width 873 height 376
click at [655, 209] on div at bounding box center [436, 188] width 873 height 376
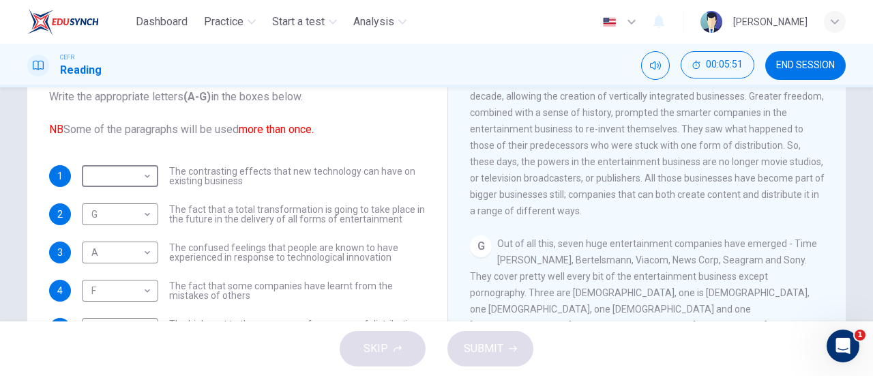
scroll to position [154, 0]
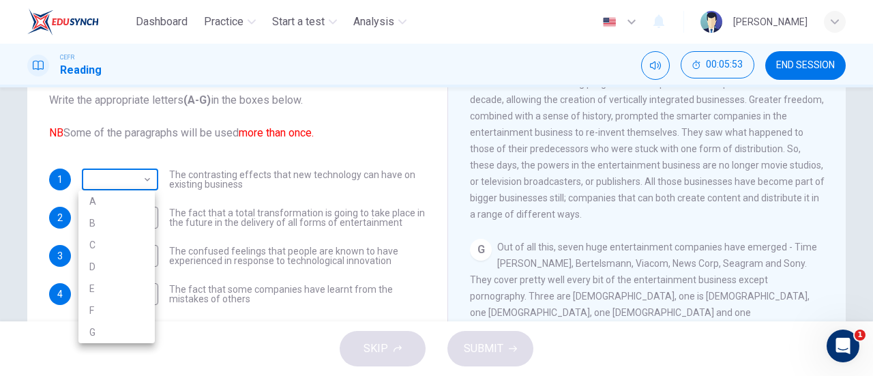
click at [139, 184] on body "Dashboard Practice Start a test Analysis English en ​ NUR IRDINA BINTI NOR AZHA…" at bounding box center [436, 188] width 873 height 376
click at [108, 334] on li "G" at bounding box center [116, 332] width 76 height 22
type input "G"
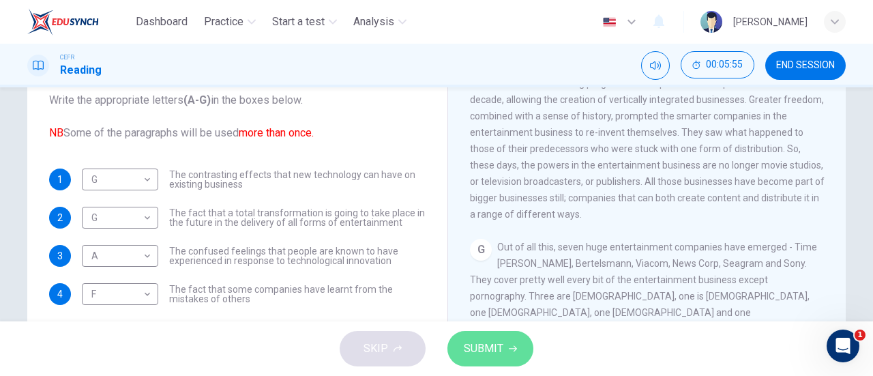
click at [489, 364] on button "SUBMIT" at bounding box center [491, 348] width 86 height 35
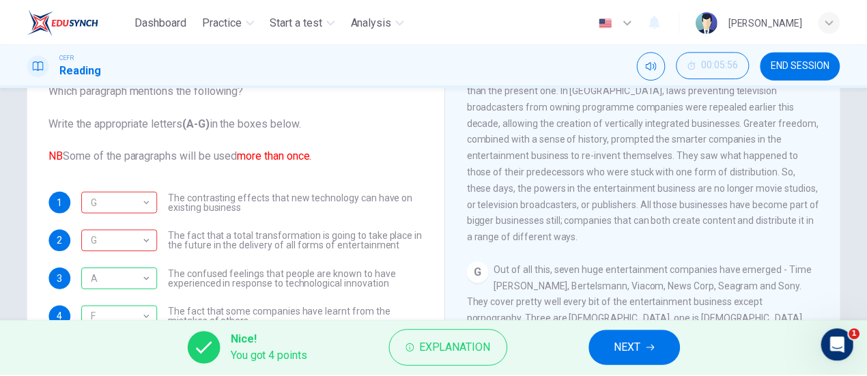
scroll to position [131, 0]
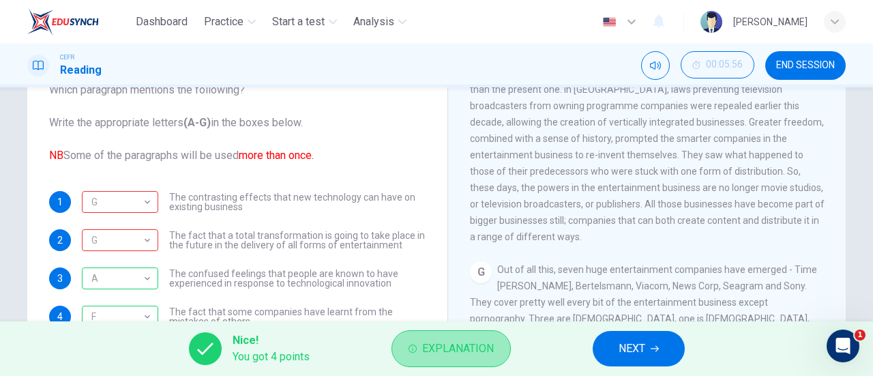
click at [416, 336] on button "Explanation" at bounding box center [451, 348] width 119 height 37
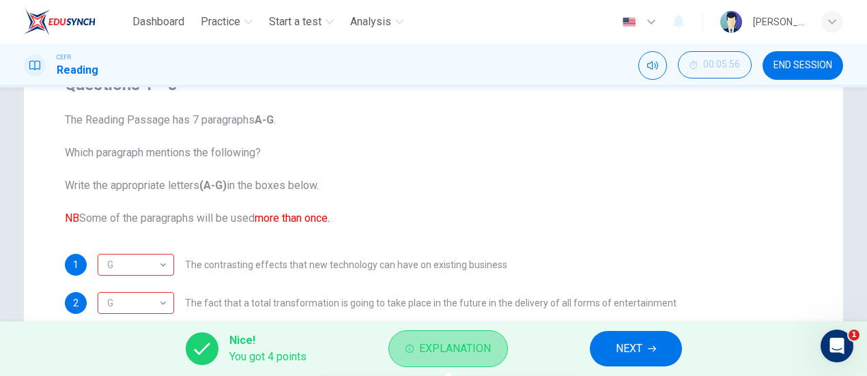
click at [416, 336] on button "Explanation" at bounding box center [447, 348] width 119 height 37
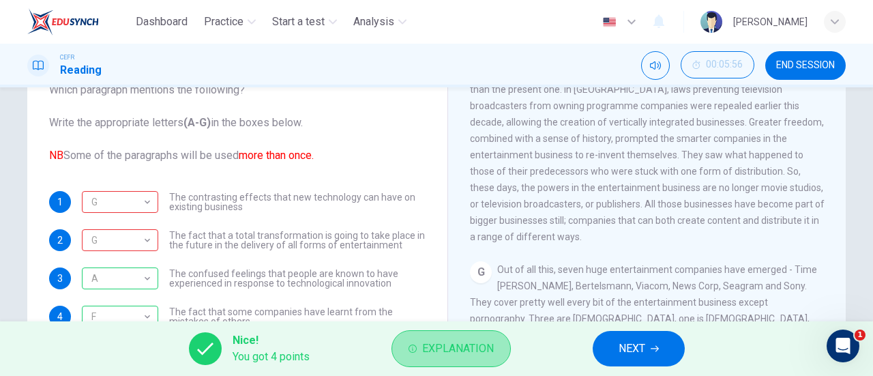
click at [416, 336] on button "Explanation" at bounding box center [451, 348] width 119 height 37
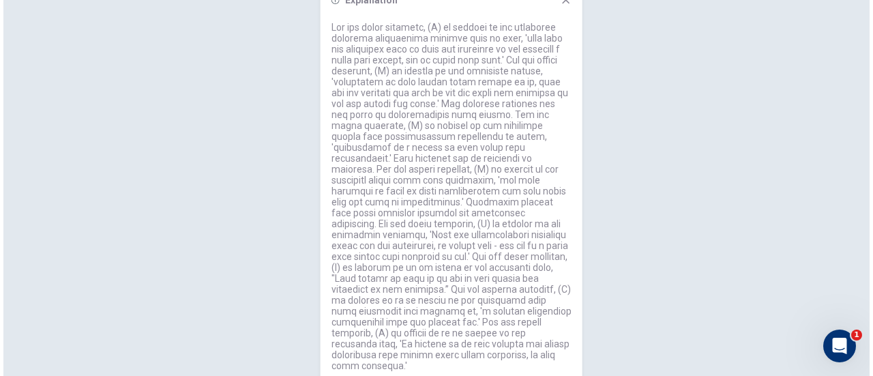
scroll to position [0, 0]
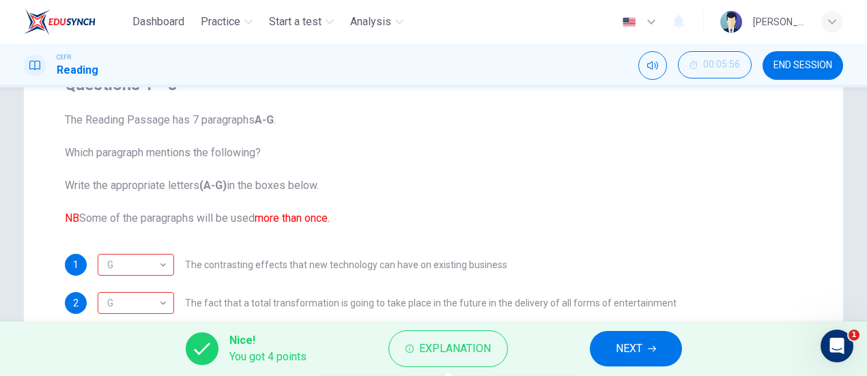
click at [632, 345] on span "NEXT" at bounding box center [629, 348] width 27 height 19
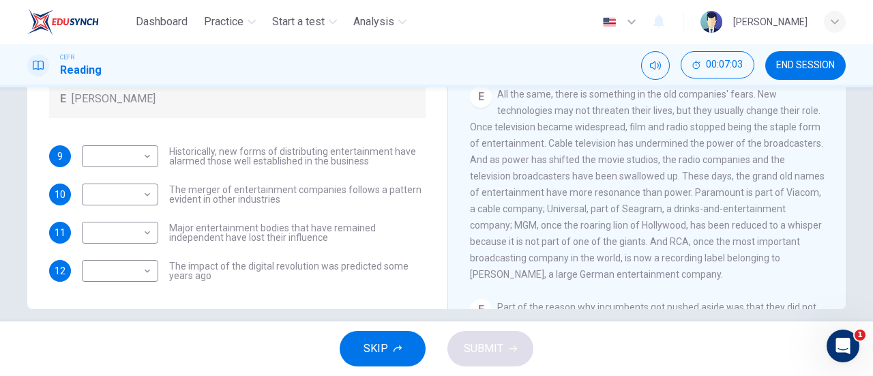
scroll to position [626, 0]
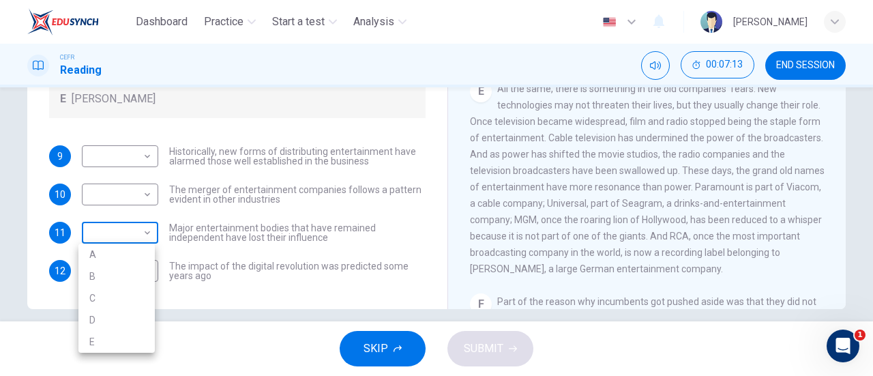
click at [129, 225] on body "Dashboard Practice Start a test Analysis English en ​ NUR IRDINA BINTI NOR AZHA…" at bounding box center [436, 188] width 873 height 376
drag, startPoint x: 427, startPoint y: 138, endPoint x: 434, endPoint y: 89, distance: 49.6
click at [434, 89] on div at bounding box center [436, 188] width 873 height 376
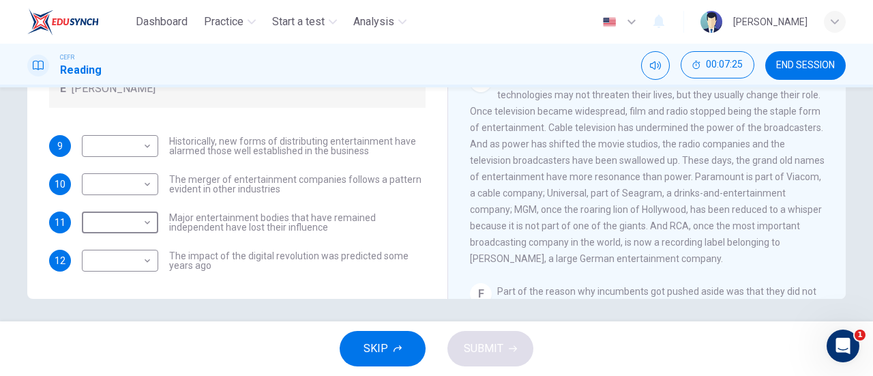
scroll to position [295, 0]
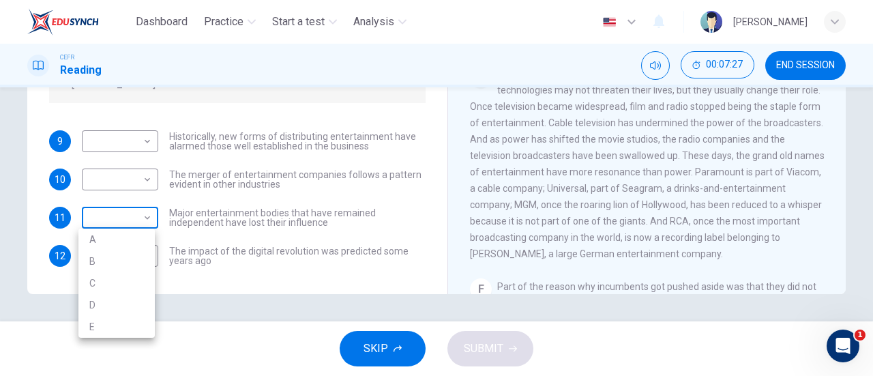
click at [121, 208] on body "Dashboard Practice Start a test Analysis English en ​ NUR IRDINA BINTI NOR AZHA…" at bounding box center [436, 188] width 873 height 376
click at [105, 278] on li "C" at bounding box center [116, 283] width 76 height 22
type input "C"
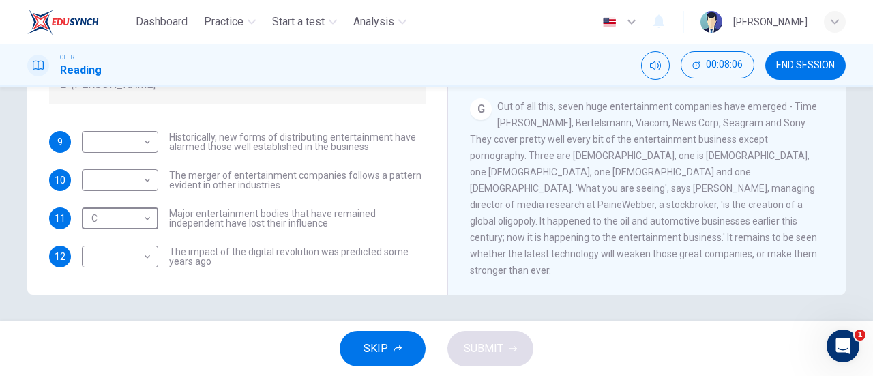
scroll to position [1031, 0]
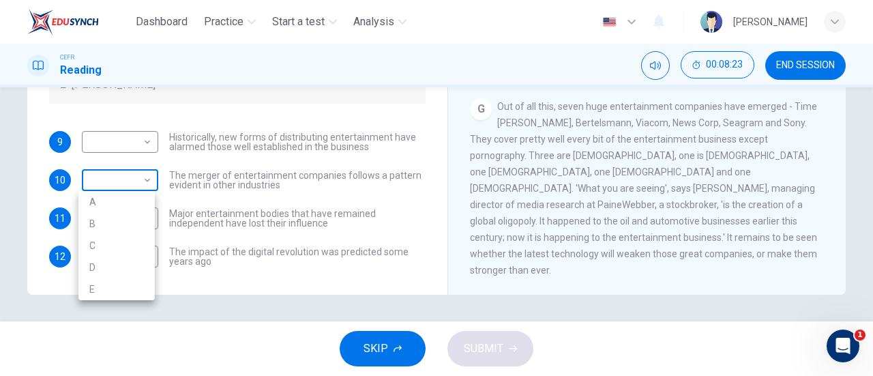
click at [146, 186] on body "Dashboard Practice Start a test Analysis English en ​ NUR IRDINA BINTI NOR AZHA…" at bounding box center [436, 188] width 873 height 376
click at [860, 143] on div at bounding box center [436, 188] width 873 height 376
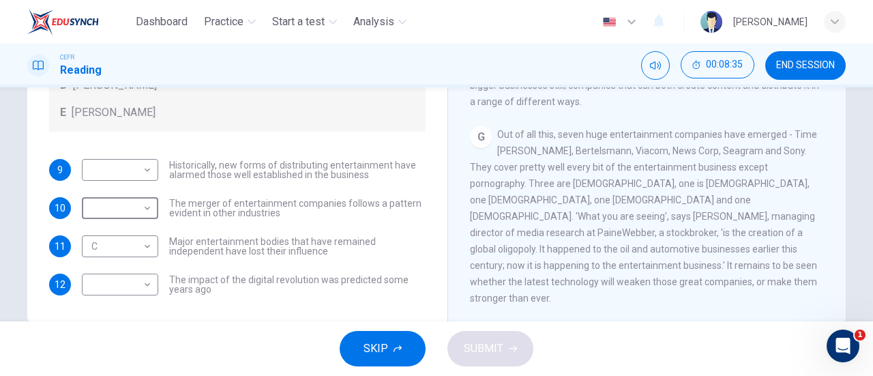
scroll to position [295, 0]
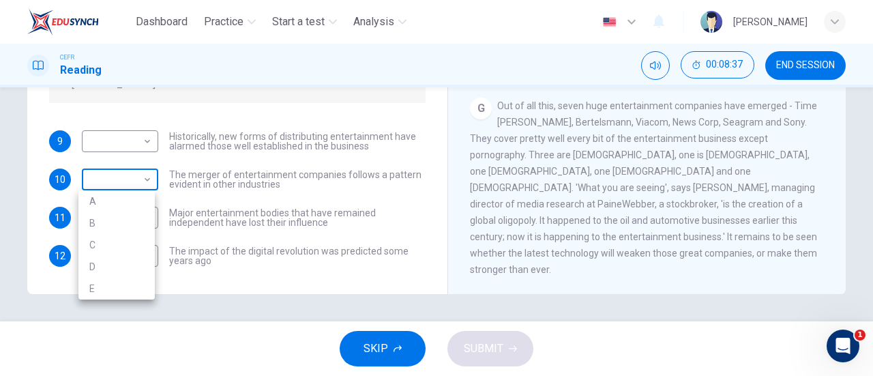
click at [132, 171] on body "Dashboard Practice Start a test Analysis English en ​ NUR IRDINA BINTI NOR AZHA…" at bounding box center [436, 188] width 873 height 376
click at [124, 284] on li "E" at bounding box center [116, 289] width 76 height 22
type input "E"
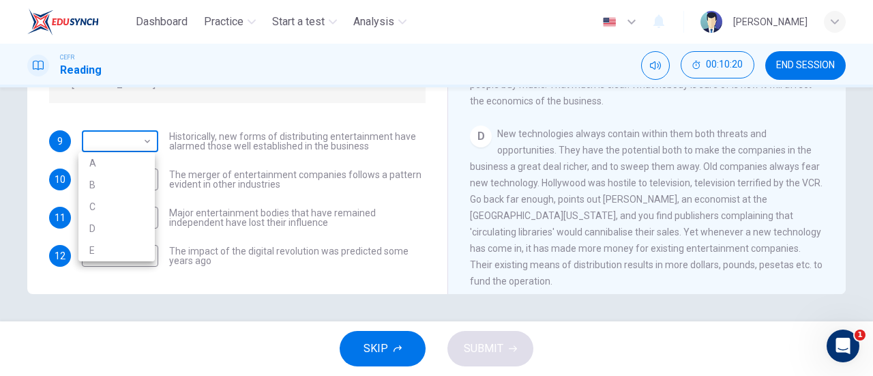
click at [136, 140] on body "Dashboard Practice Start a test Analysis English en ​ NUR IRDINA BINTI NOR AZHA…" at bounding box center [436, 188] width 873 height 376
click at [116, 185] on li "B" at bounding box center [116, 185] width 76 height 22
type input "B"
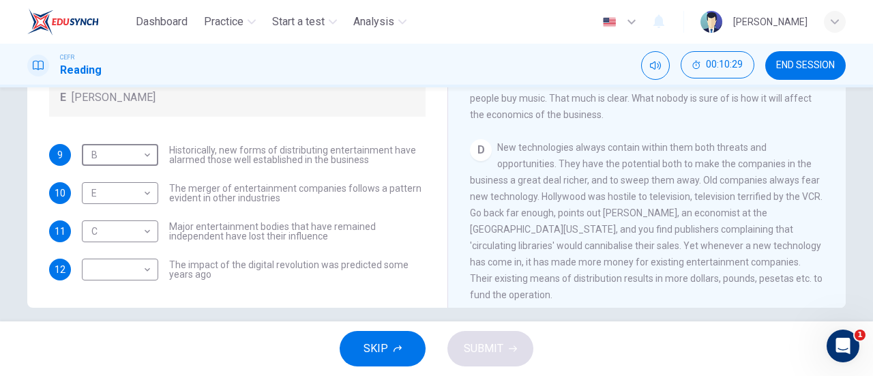
scroll to position [286, 0]
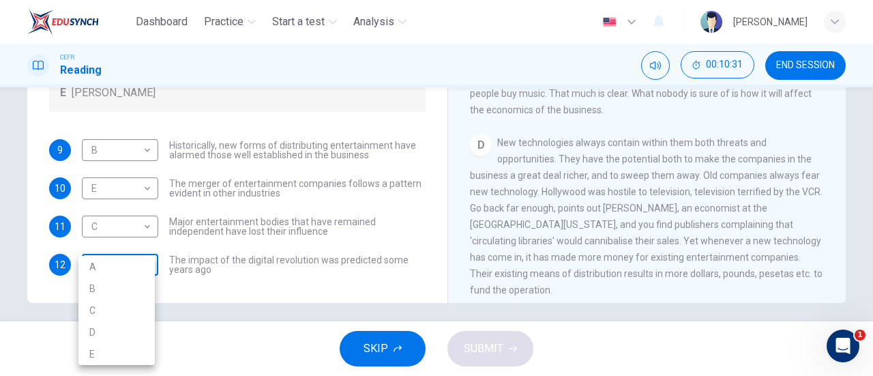
click at [130, 261] on body "Dashboard Practice Start a test Analysis English en ​ NUR IRDINA BINTI NOR AZHA…" at bounding box center [436, 188] width 873 height 376
click at [109, 263] on li "A" at bounding box center [116, 267] width 76 height 22
type input "A"
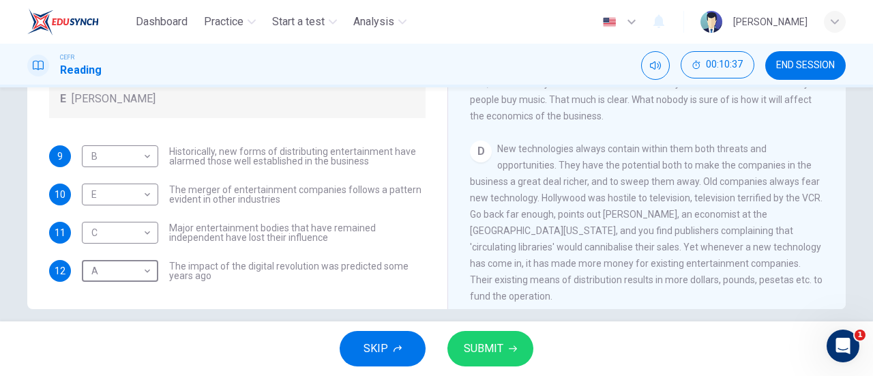
scroll to position [295, 0]
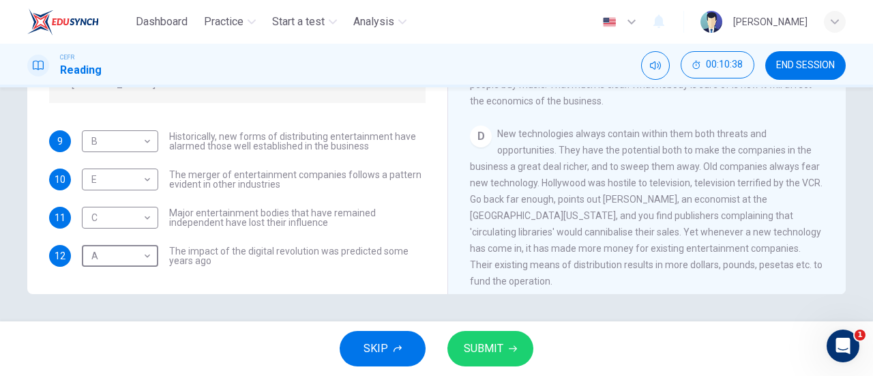
click at [485, 342] on span "SUBMIT" at bounding box center [484, 348] width 40 height 19
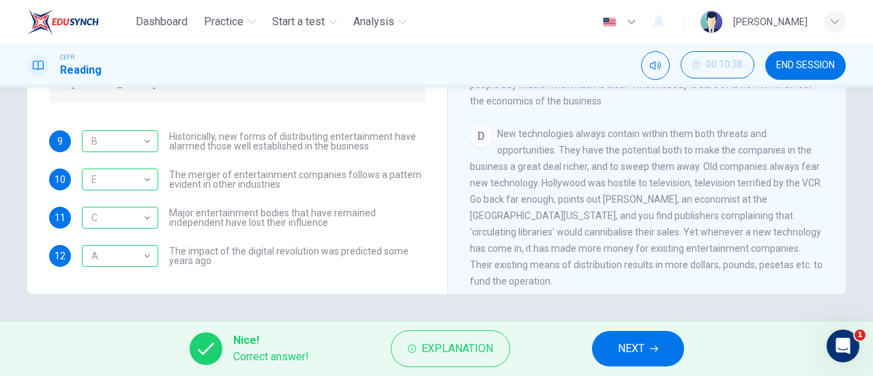
click at [485, 342] on span "Explanation" at bounding box center [458, 348] width 72 height 19
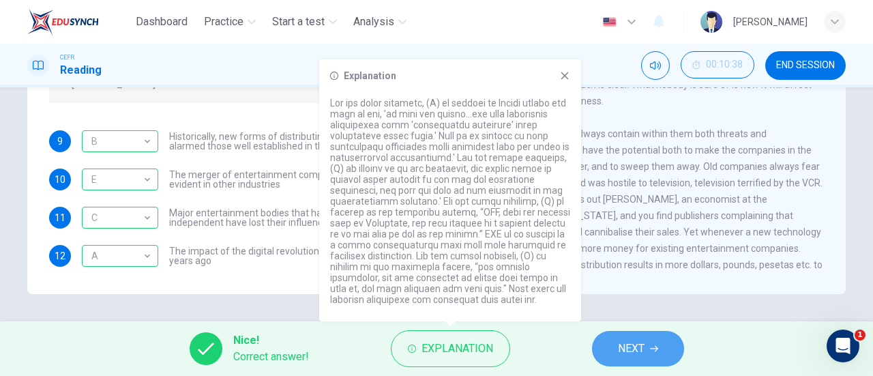
click at [618, 334] on button "NEXT" at bounding box center [638, 348] width 92 height 35
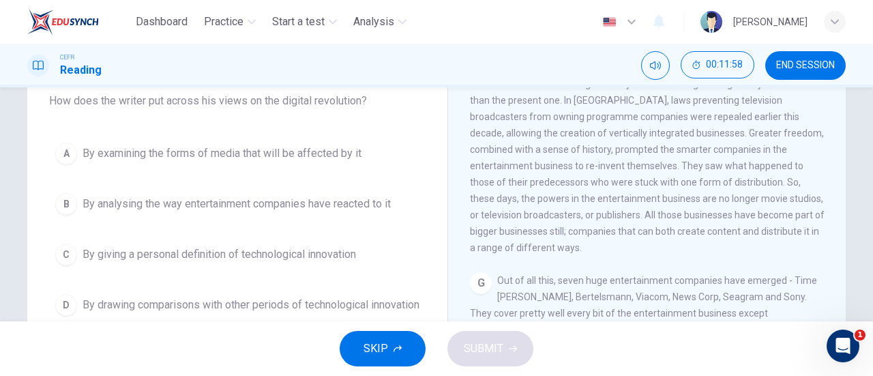
scroll to position [119, 0]
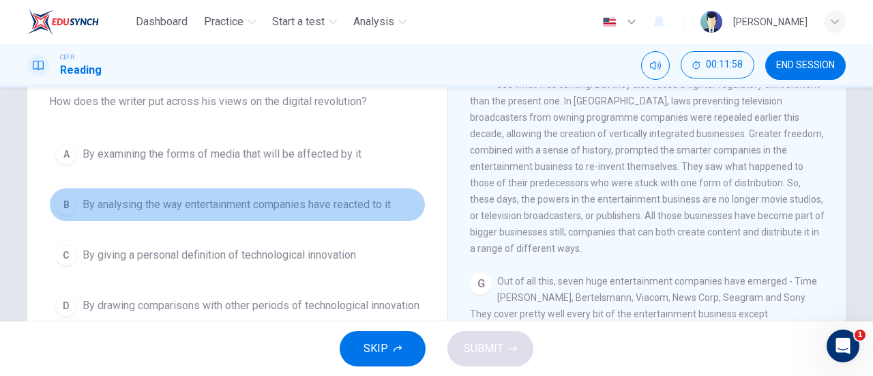
click at [215, 197] on span "By analysing the way entertainment companies have reacted to it" at bounding box center [237, 205] width 308 height 16
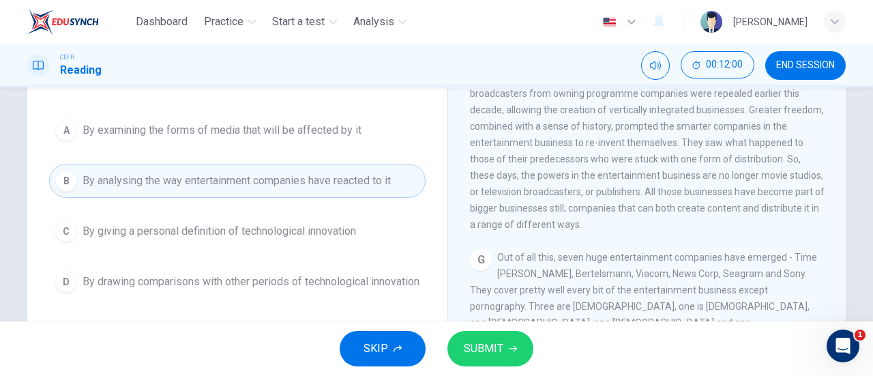
scroll to position [142, 0]
click at [494, 344] on span "SUBMIT" at bounding box center [484, 348] width 40 height 19
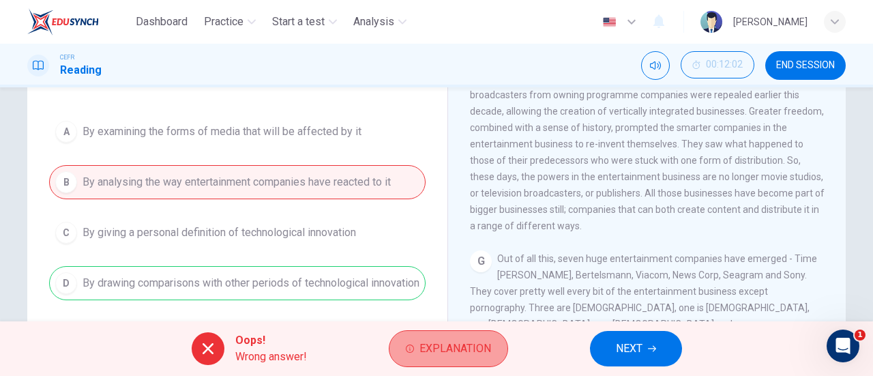
click at [449, 346] on span "Explanation" at bounding box center [456, 348] width 72 height 19
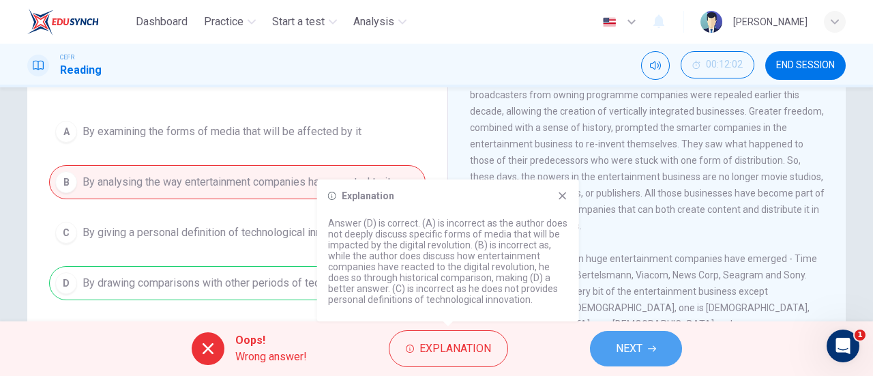
click at [643, 336] on button "NEXT" at bounding box center [636, 348] width 92 height 35
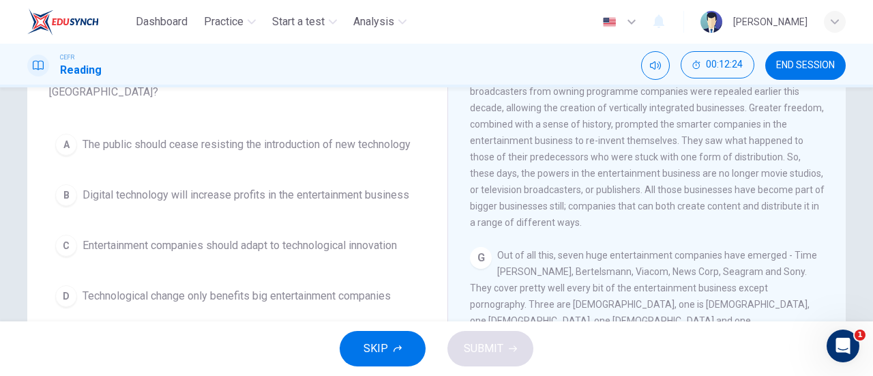
scroll to position [144, 0]
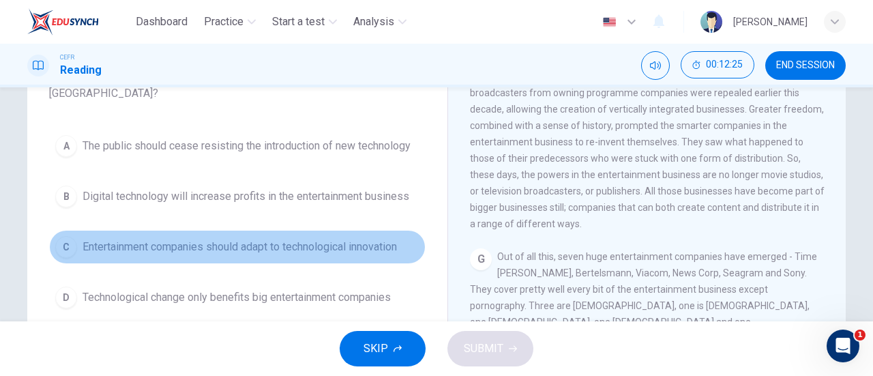
click at [303, 248] on span "Entertainment companies should adapt to technological innovation" at bounding box center [240, 247] width 315 height 16
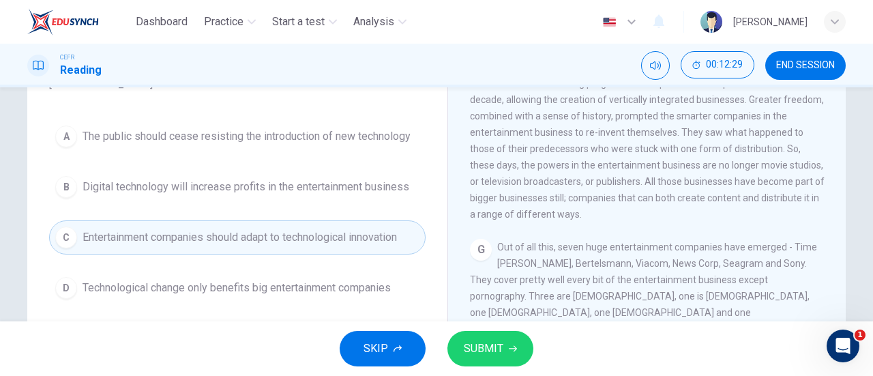
scroll to position [154, 0]
click at [499, 350] on span "SUBMIT" at bounding box center [484, 348] width 40 height 19
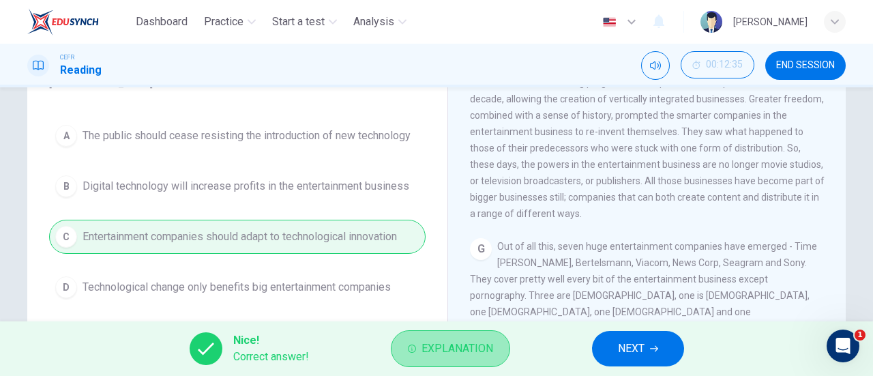
click at [490, 339] on span "Explanation" at bounding box center [458, 348] width 72 height 19
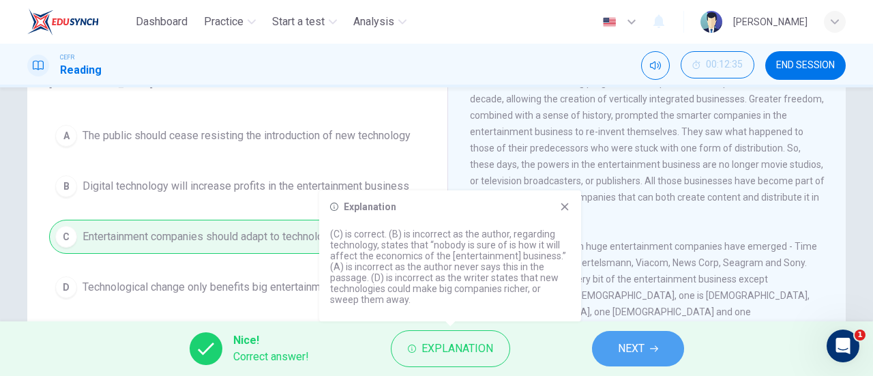
click at [653, 360] on button "NEXT" at bounding box center [638, 348] width 92 height 35
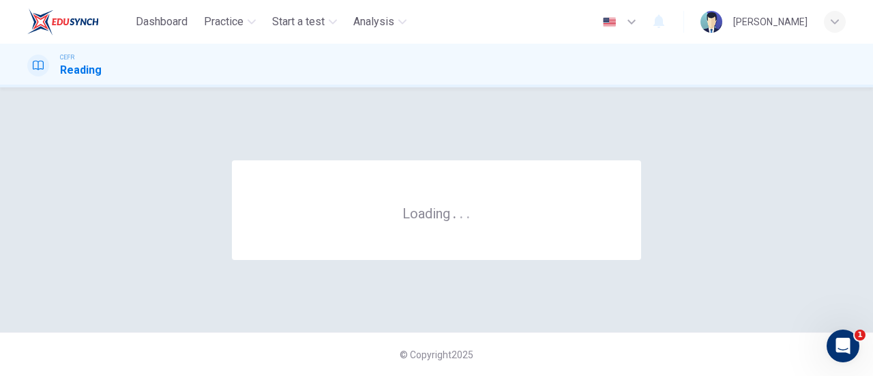
scroll to position [0, 0]
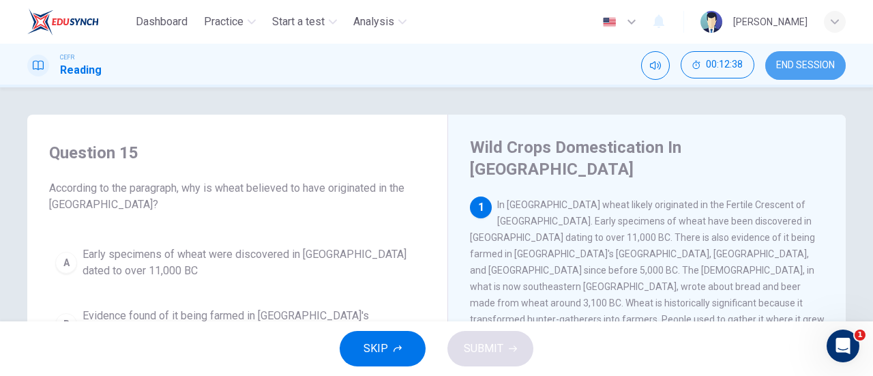
click at [796, 54] on button "END SESSION" at bounding box center [806, 65] width 81 height 29
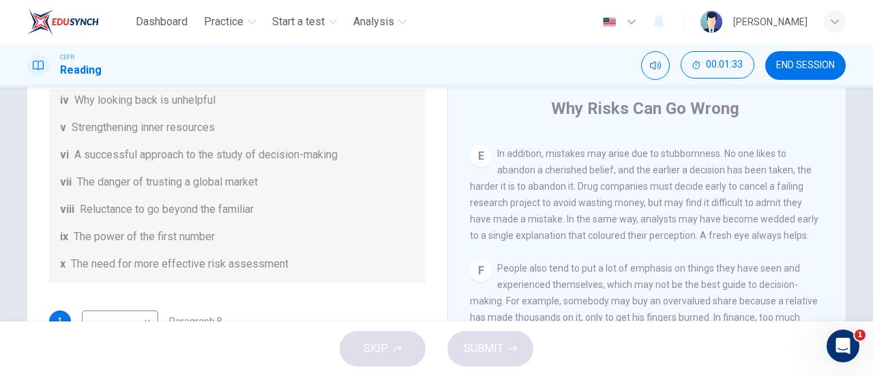
scroll to position [985, 0]
